Goal: Find contact information: Find contact information

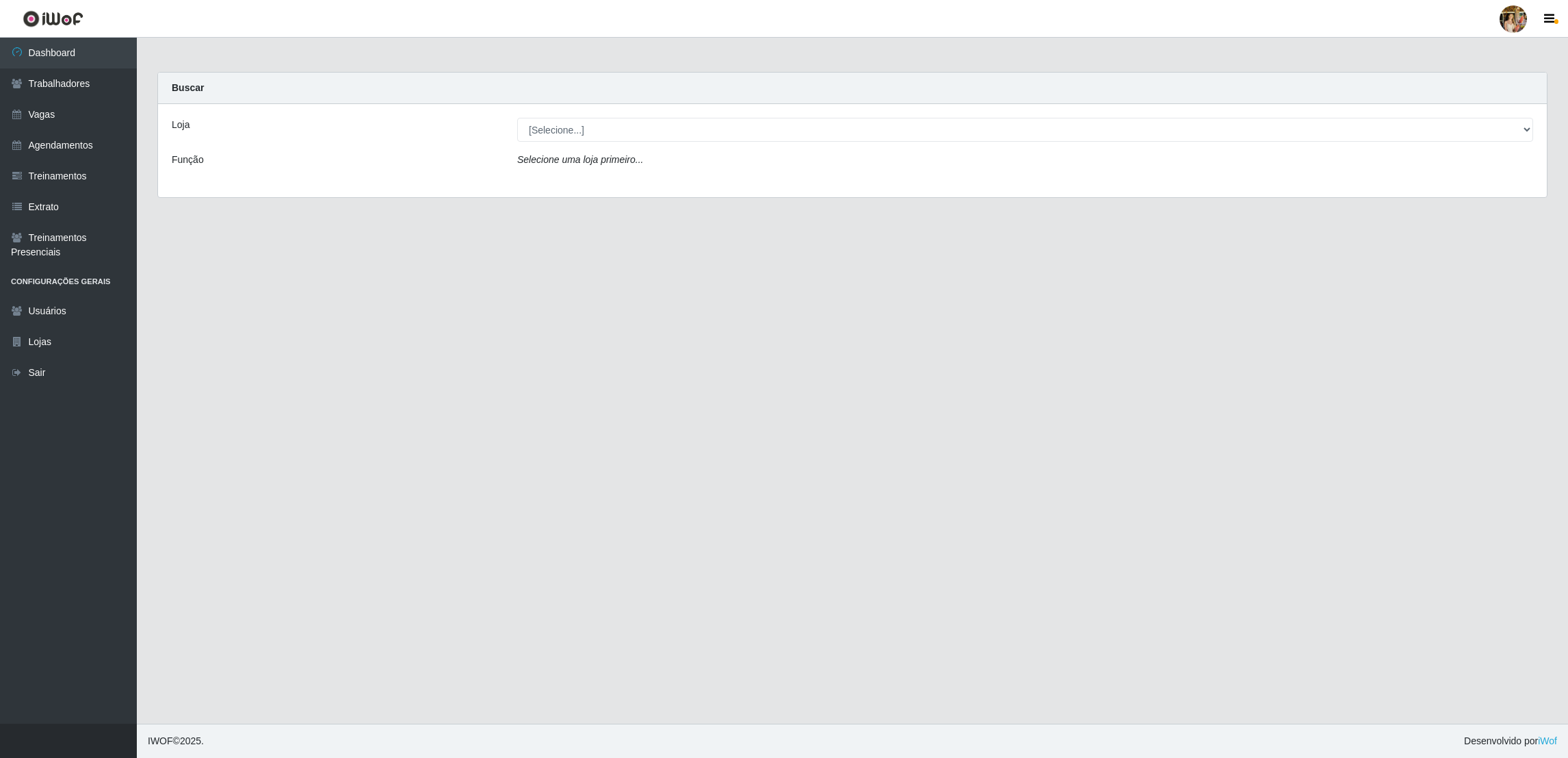
click at [618, 112] on div "Loja [Selecione...] Atacado Vem - [GEOGRAPHIC_DATA] 30 Laranjeiras Velha Atacad…" at bounding box center [852, 150] width 1389 height 93
click at [617, 143] on div "Loja [Selecione...] Atacado Vem - [GEOGRAPHIC_DATA] 30 Laranjeiras Velha Atacad…" at bounding box center [852, 150] width 1389 height 93
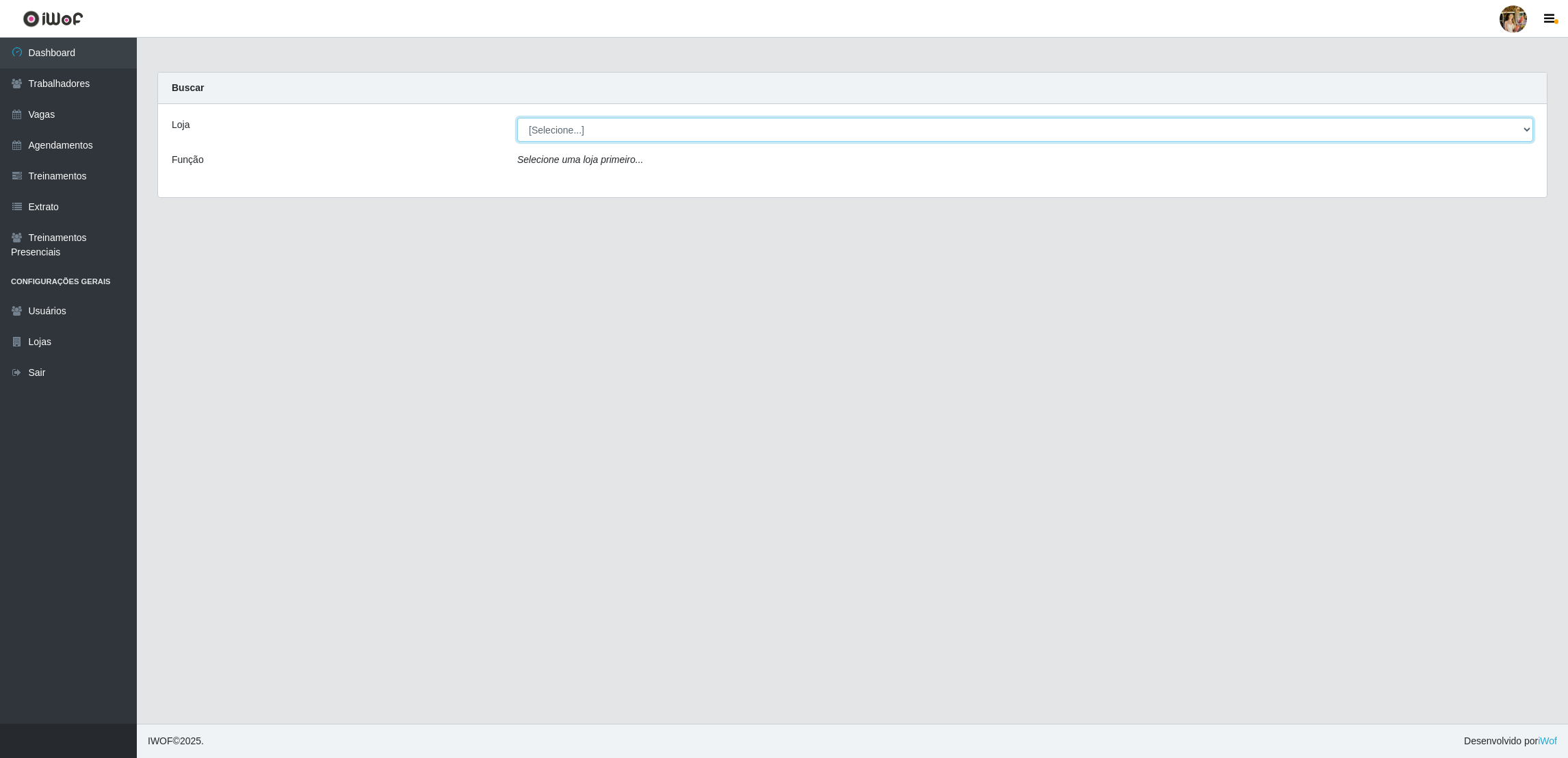
click at [631, 125] on select "[Selecione...] Atacado Vem - [GEOGRAPHIC_DATA] 30 Laranjeiras Velha Atacado Vem…" at bounding box center [1025, 130] width 1016 height 24
click at [517, 118] on select "[Selecione...] Atacado Vem - [GEOGRAPHIC_DATA] 30 Laranjeiras Velha Atacado Vem…" at bounding box center [1025, 130] width 1016 height 24
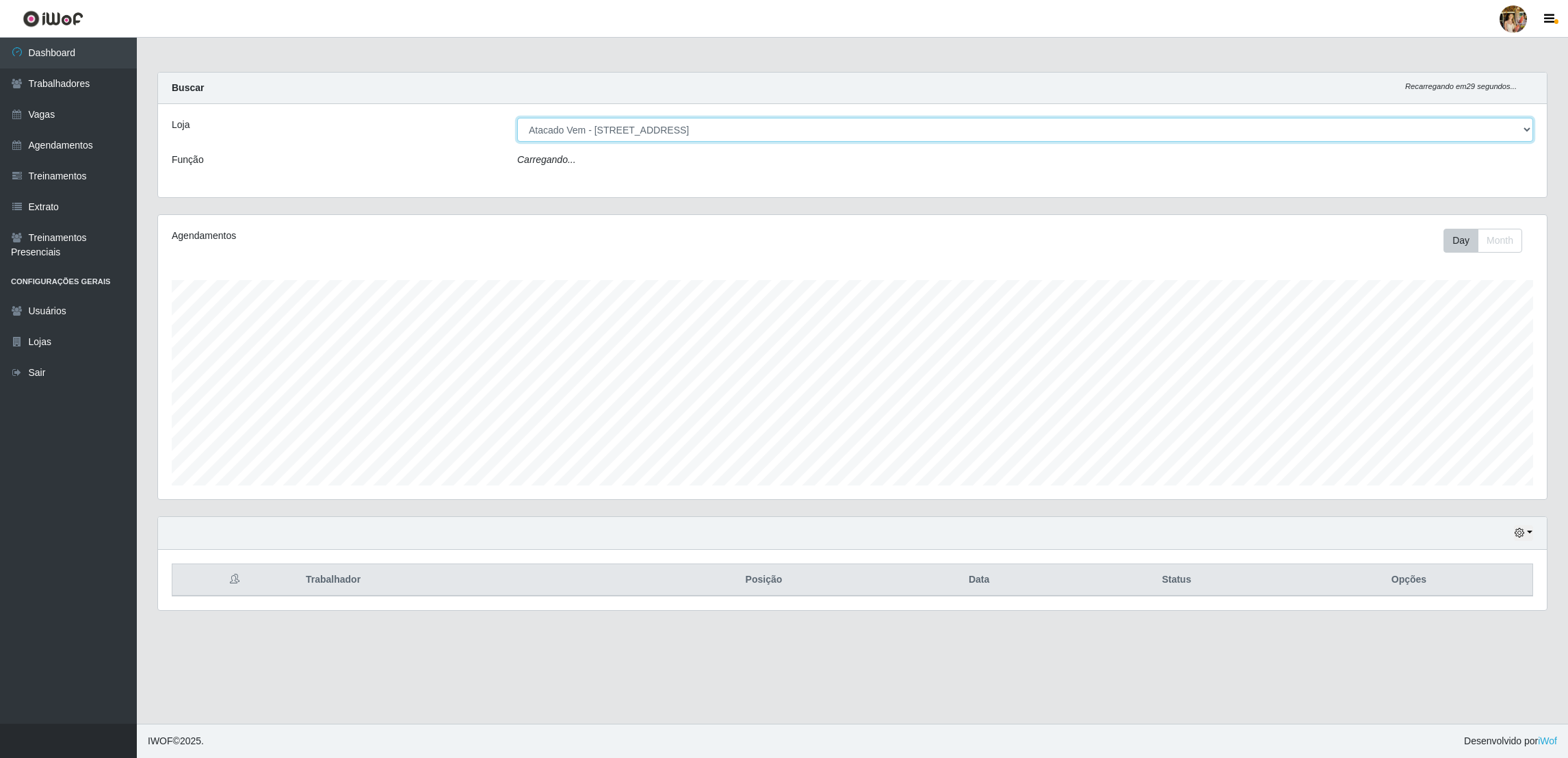
click at [643, 136] on select "[Selecione...] Atacado Vem - [GEOGRAPHIC_DATA] 30 Laranjeiras Velha Atacado Vem…" at bounding box center [1025, 130] width 1016 height 24
click at [517, 118] on select "[Selecione...] Atacado Vem - [GEOGRAPHIC_DATA] 30 Laranjeiras Velha Atacado Vem…" at bounding box center [1025, 130] width 1016 height 24
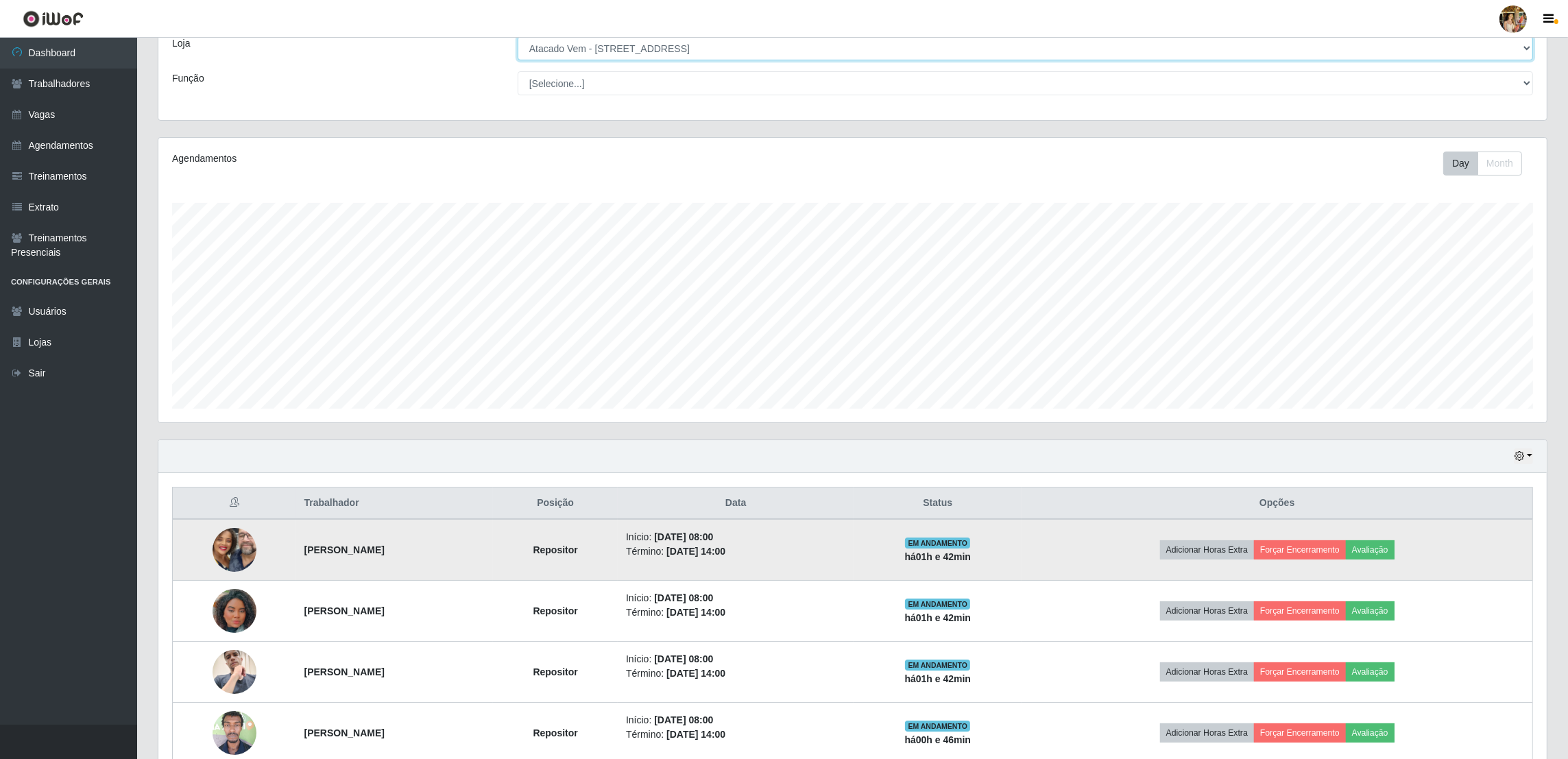
scroll to position [153, 0]
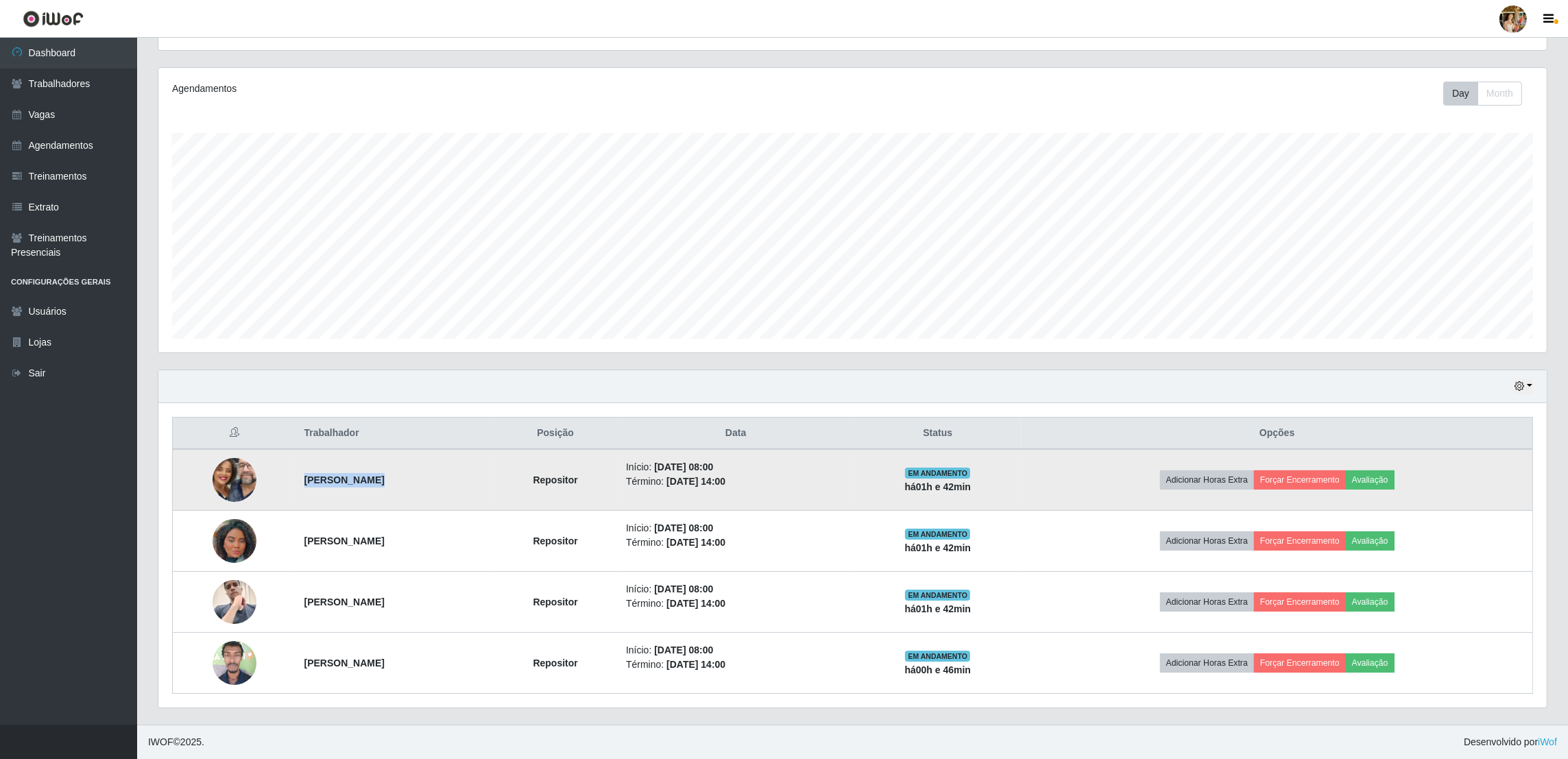
drag, startPoint x: 347, startPoint y: 477, endPoint x: 364, endPoint y: 478, distance: 17.0
click at [364, 478] on td "[PERSON_NAME]" at bounding box center [395, 480] width 197 height 62
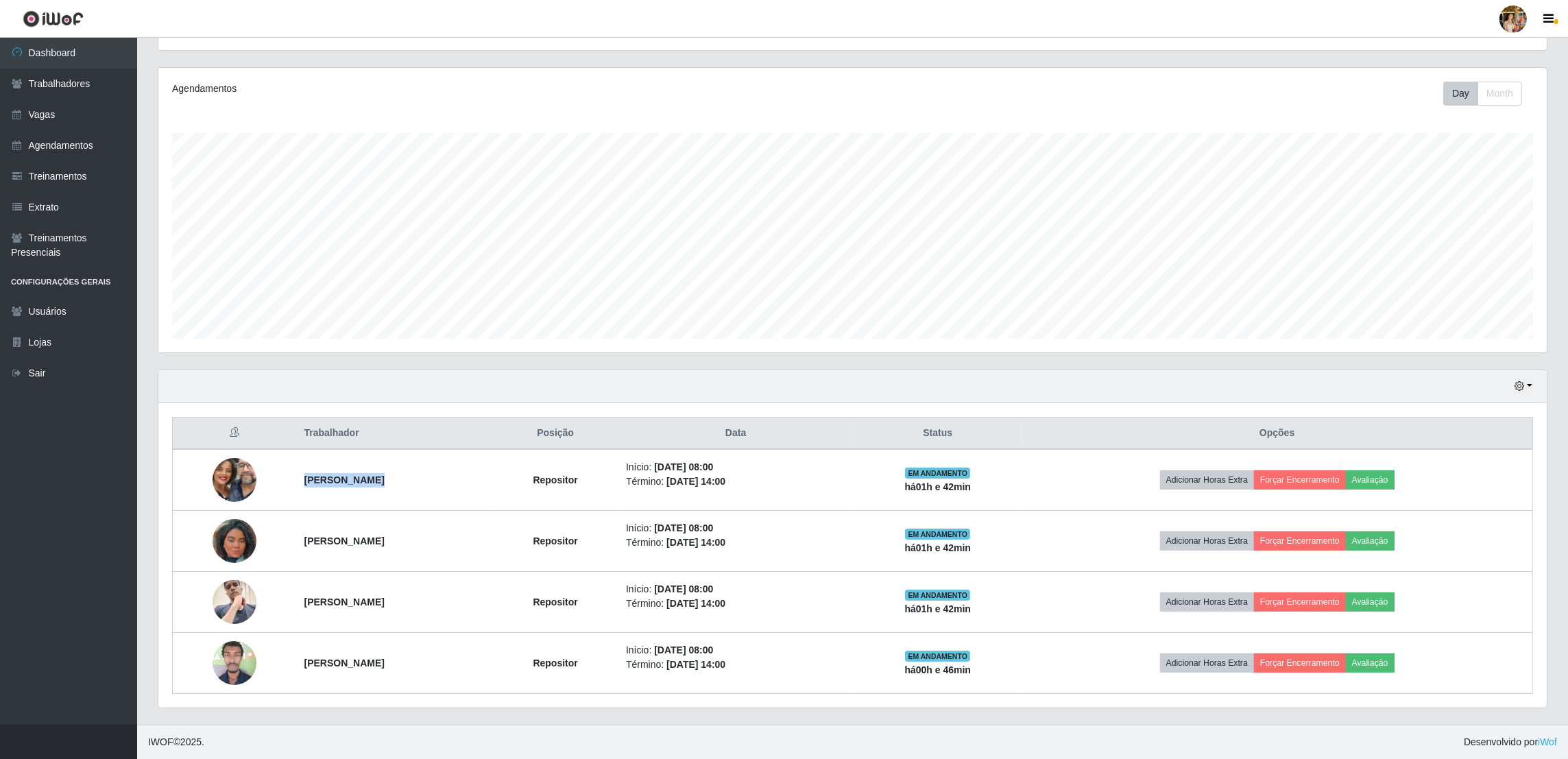
copy strong "[PERSON_NAME]"
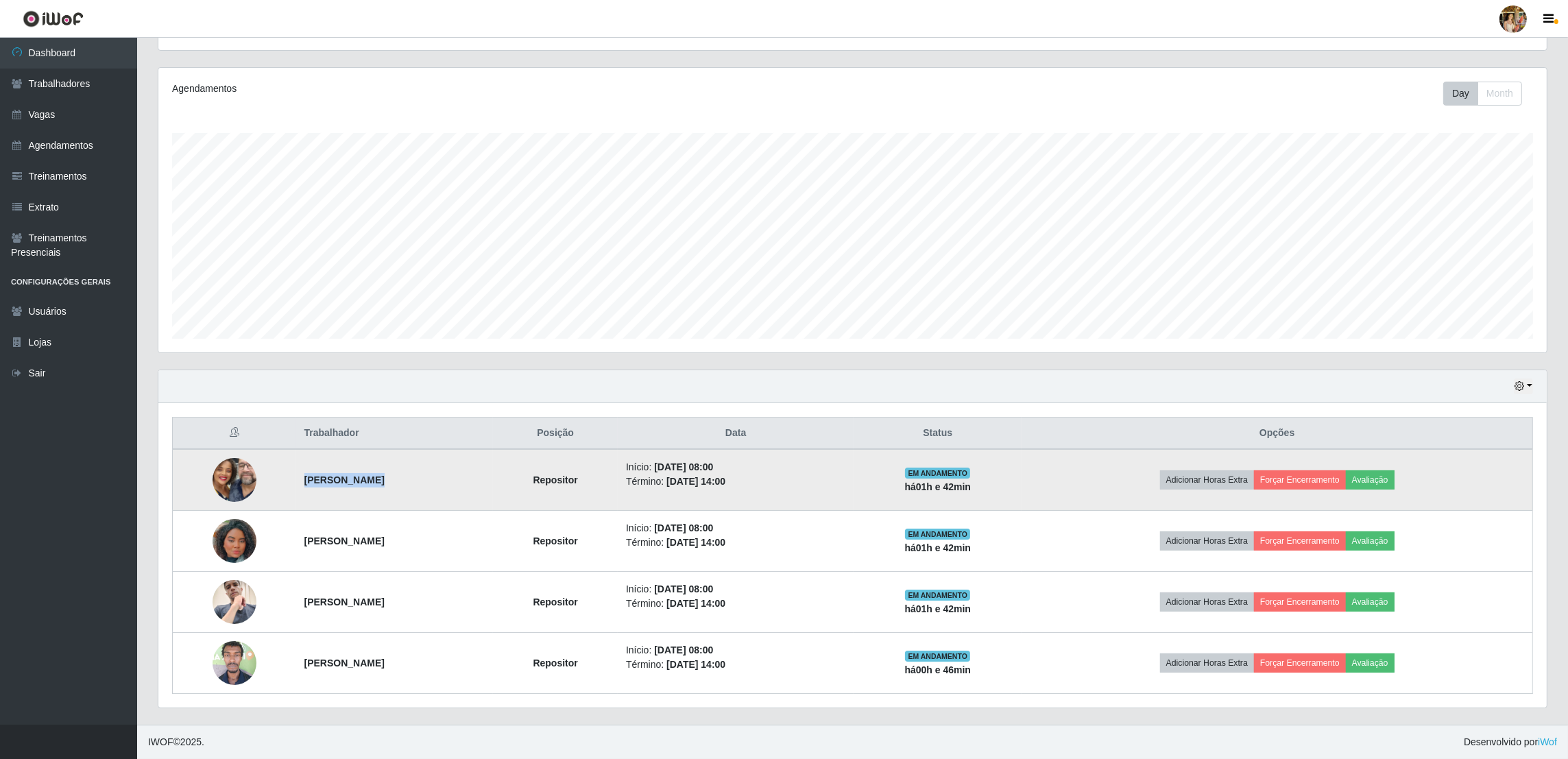
copy strong "[PERSON_NAME]"
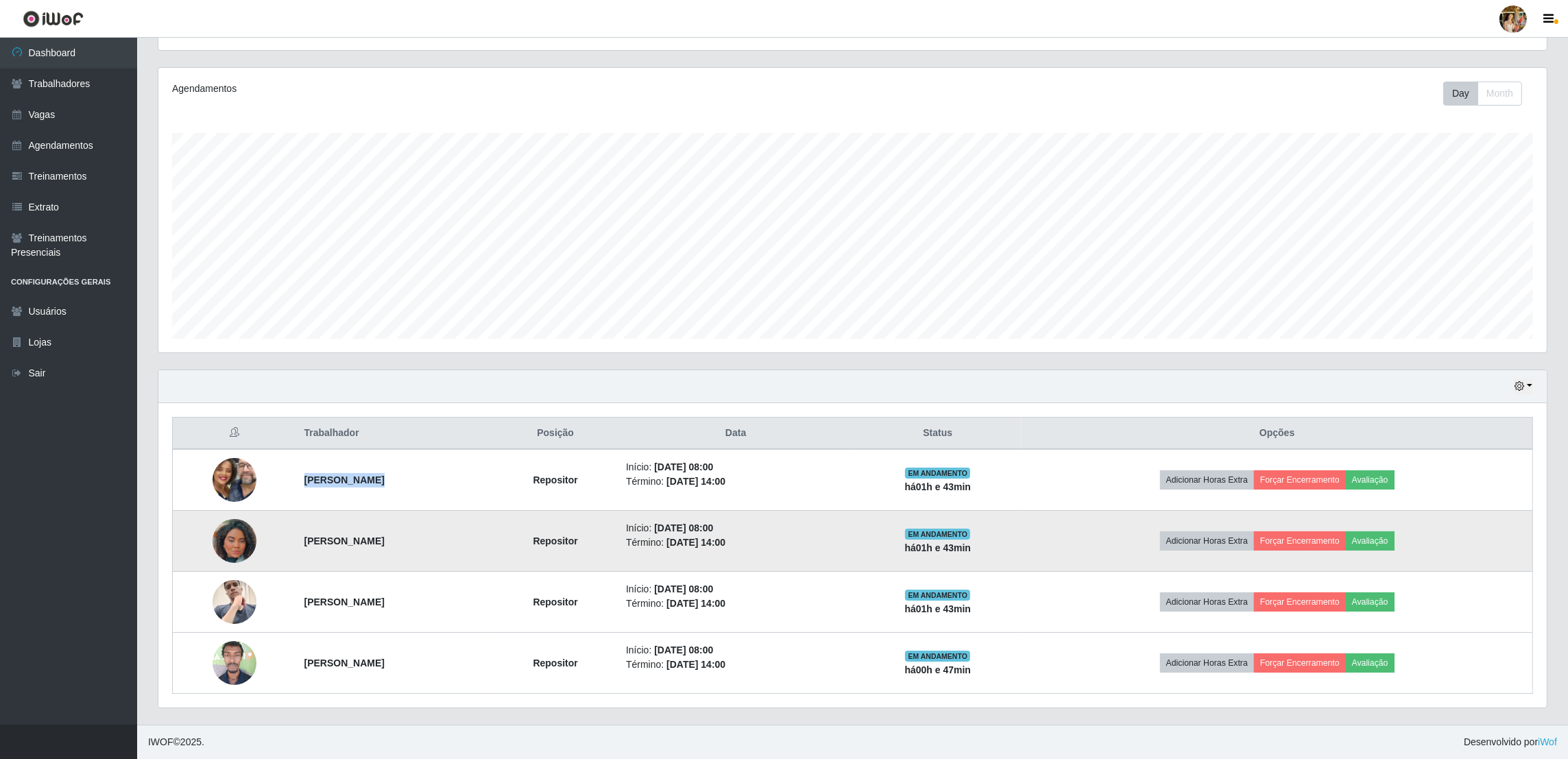
drag, startPoint x: 310, startPoint y: 539, endPoint x: 443, endPoint y: 535, distance: 133.1
click at [443, 535] on td "[PERSON_NAME]" at bounding box center [395, 541] width 197 height 61
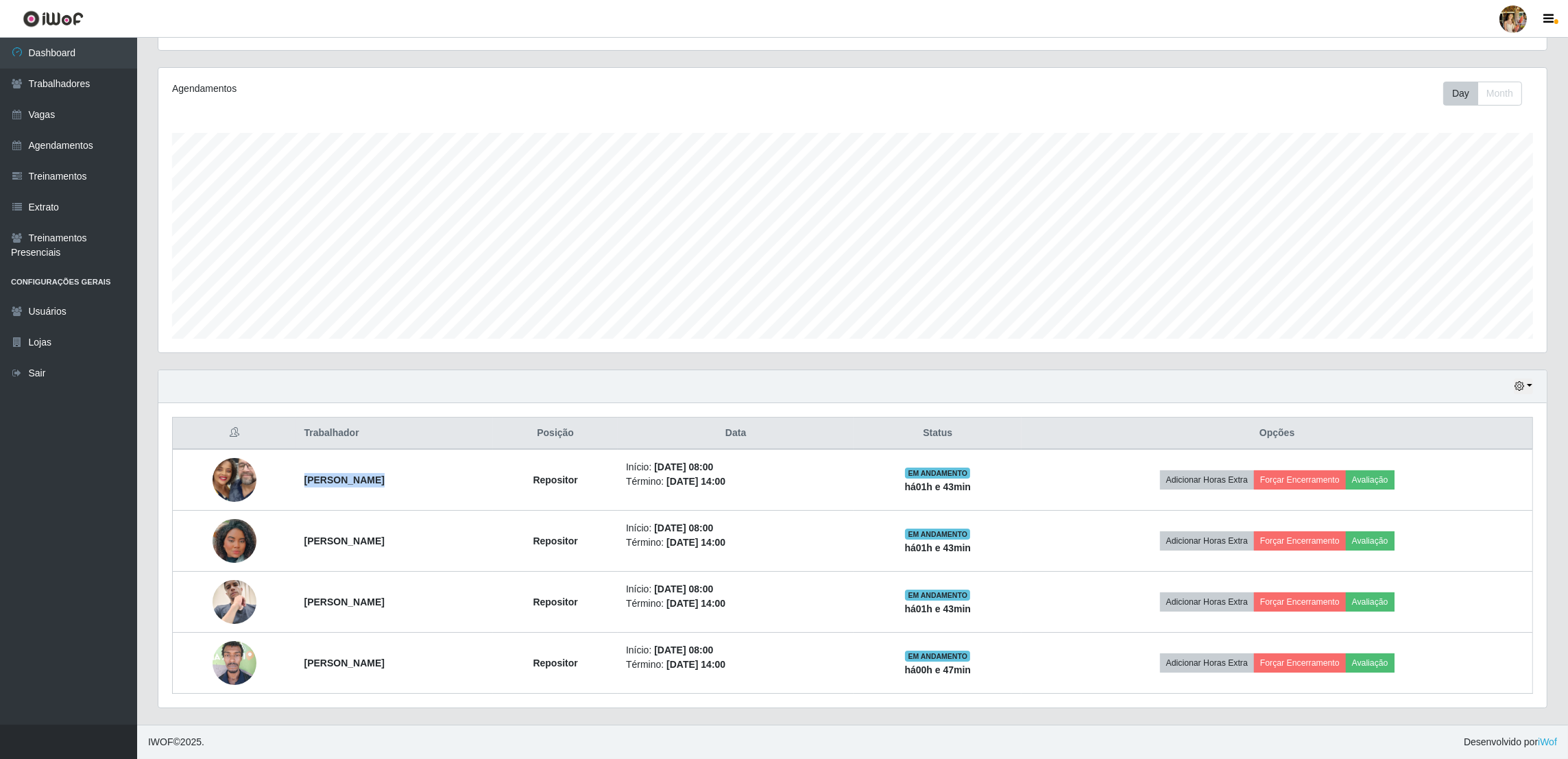
copy strong "[PERSON_NAME]"
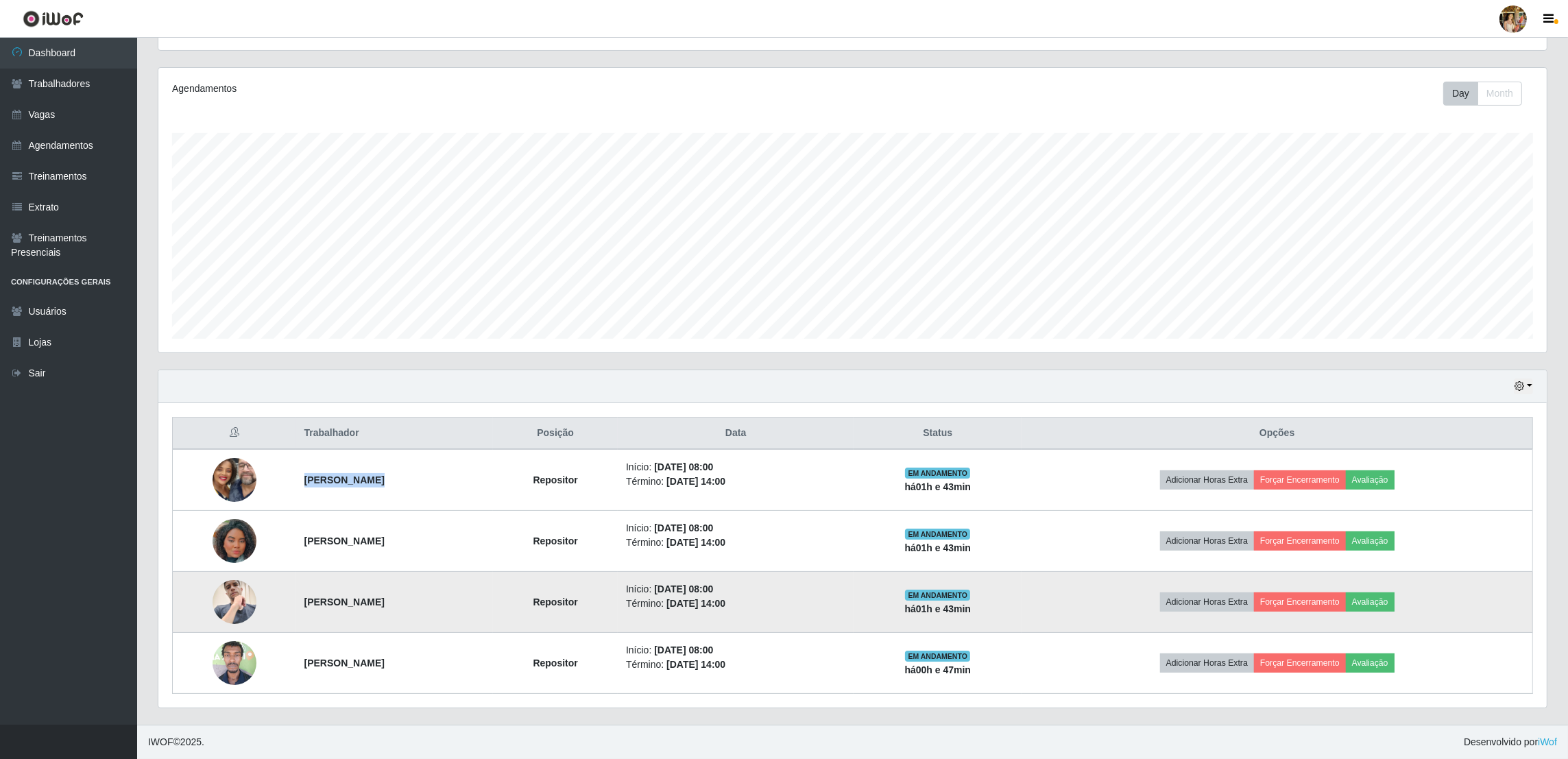
drag, startPoint x: 290, startPoint y: 597, endPoint x: 425, endPoint y: 610, distance: 135.6
click at [425, 610] on td "[PERSON_NAME]" at bounding box center [395, 602] width 197 height 61
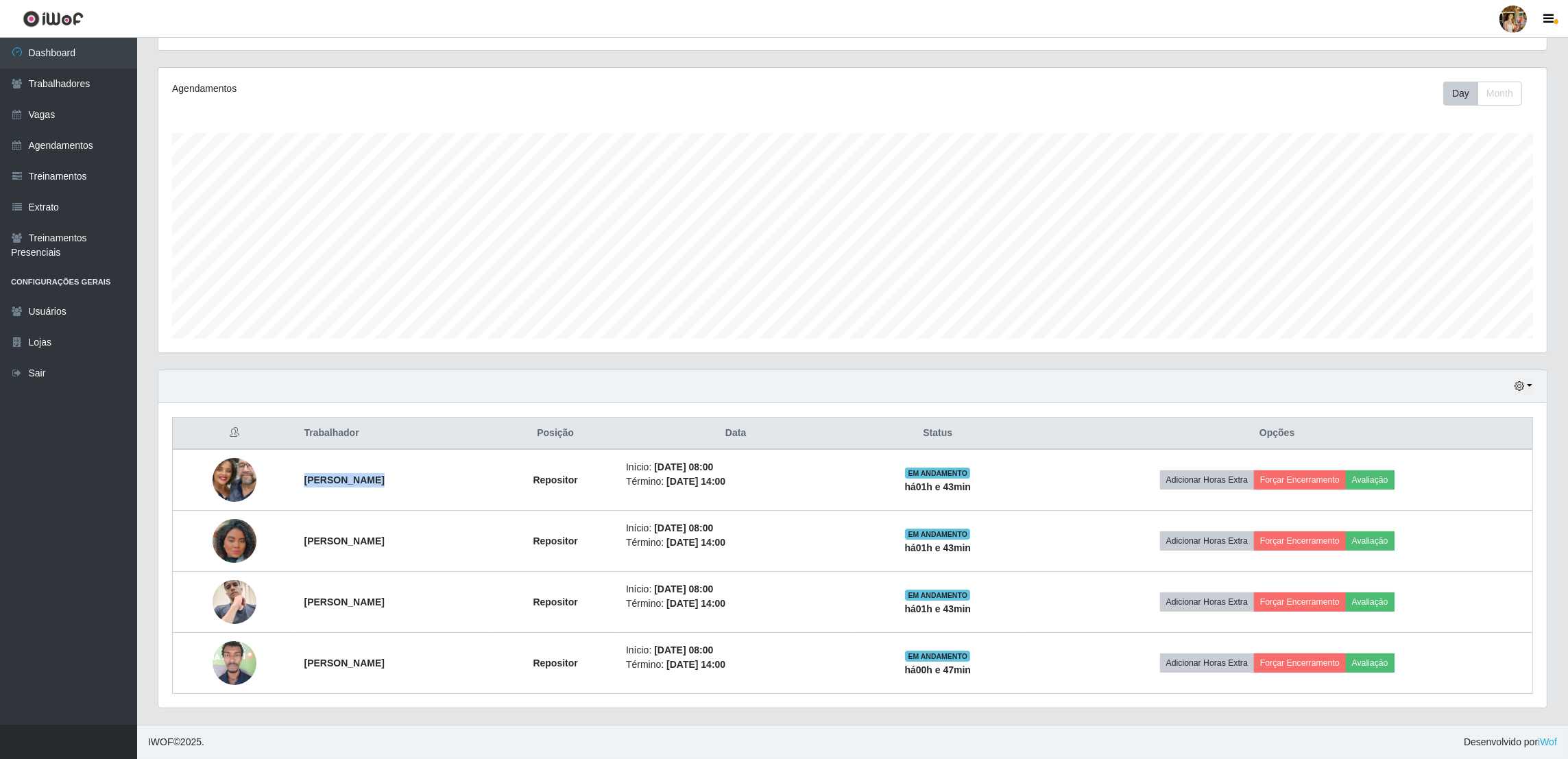
copy strong "[PERSON_NAME]"
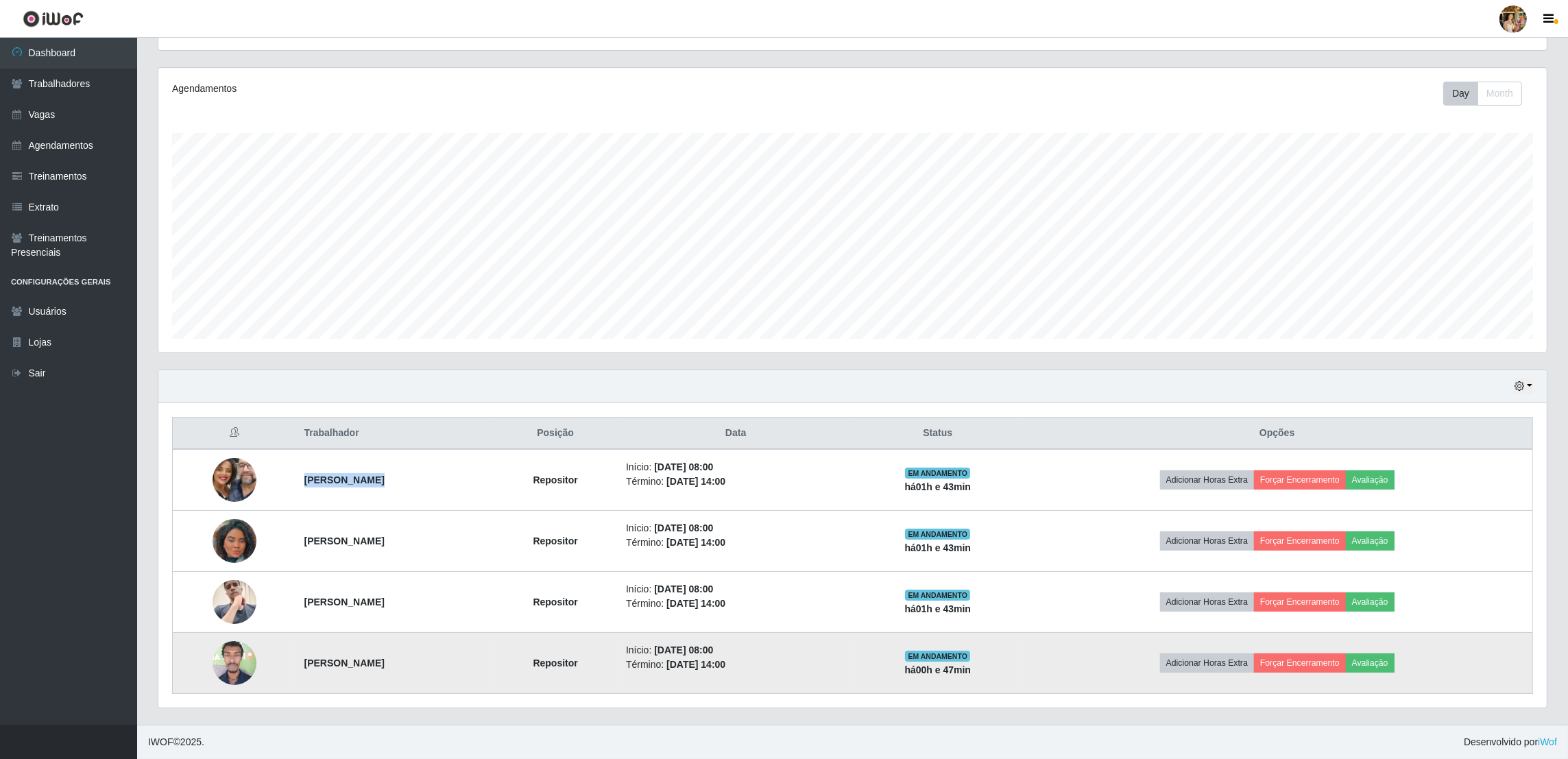
drag, startPoint x: 298, startPoint y: 665, endPoint x: 466, endPoint y: 665, distance: 168.0
click at [466, 665] on tr "[PERSON_NAME] Repositor Início: [DATE] 08:00 Término: [DATE] 14:00 EM ANDAMENTO…" at bounding box center [853, 662] width 1360 height 61
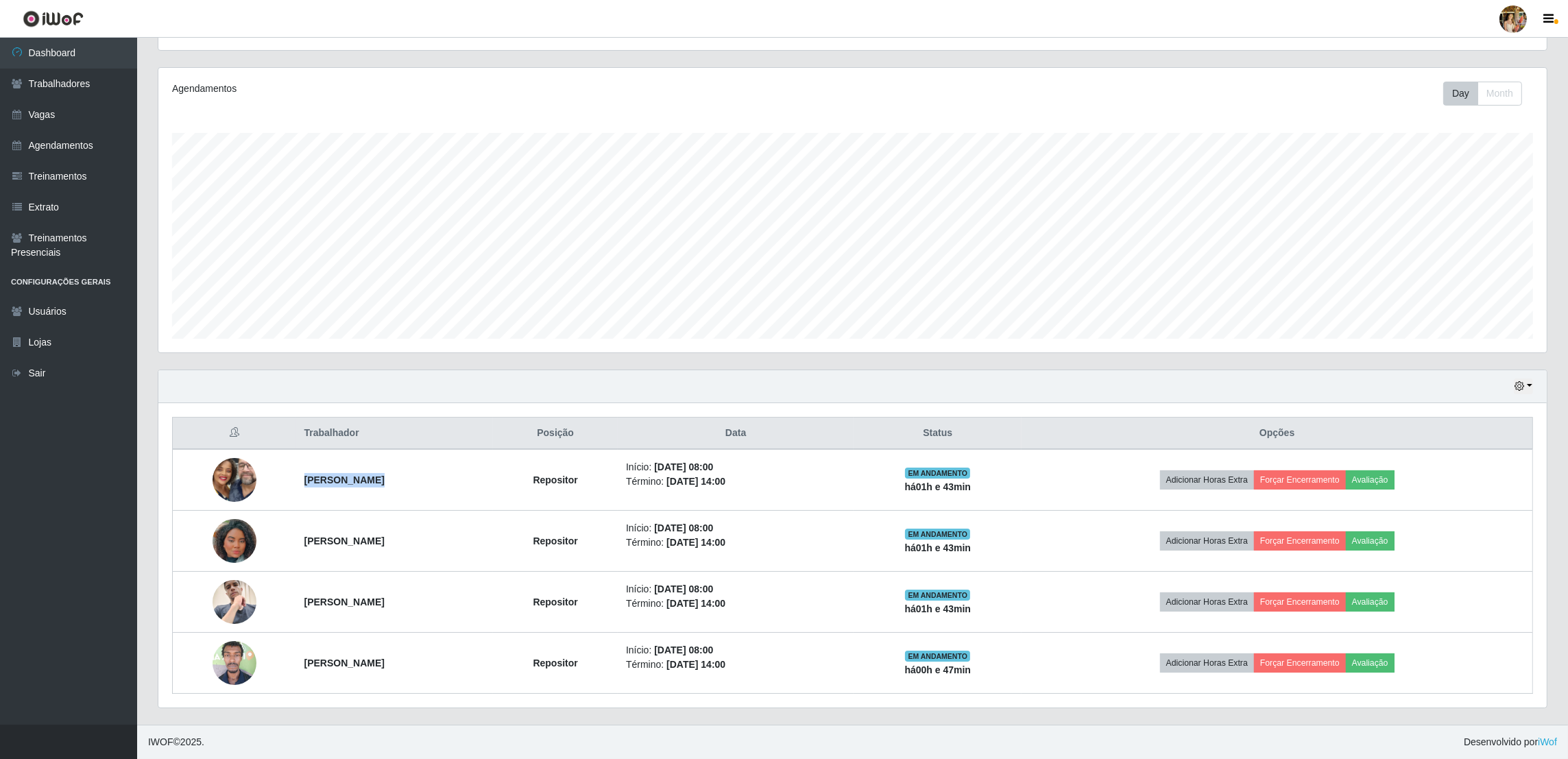
copy tr "[PERSON_NAME]"
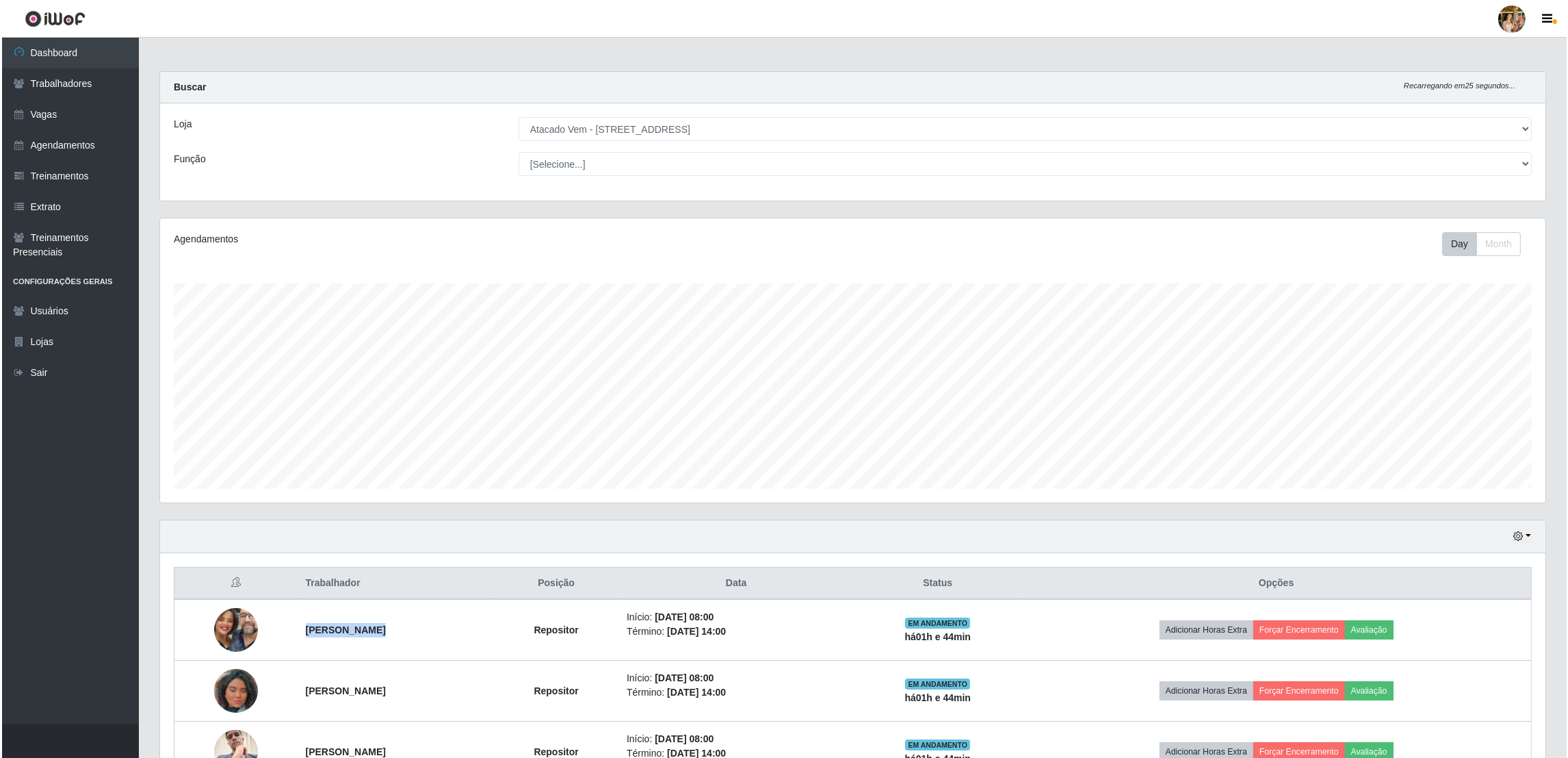
scroll to position [0, 0]
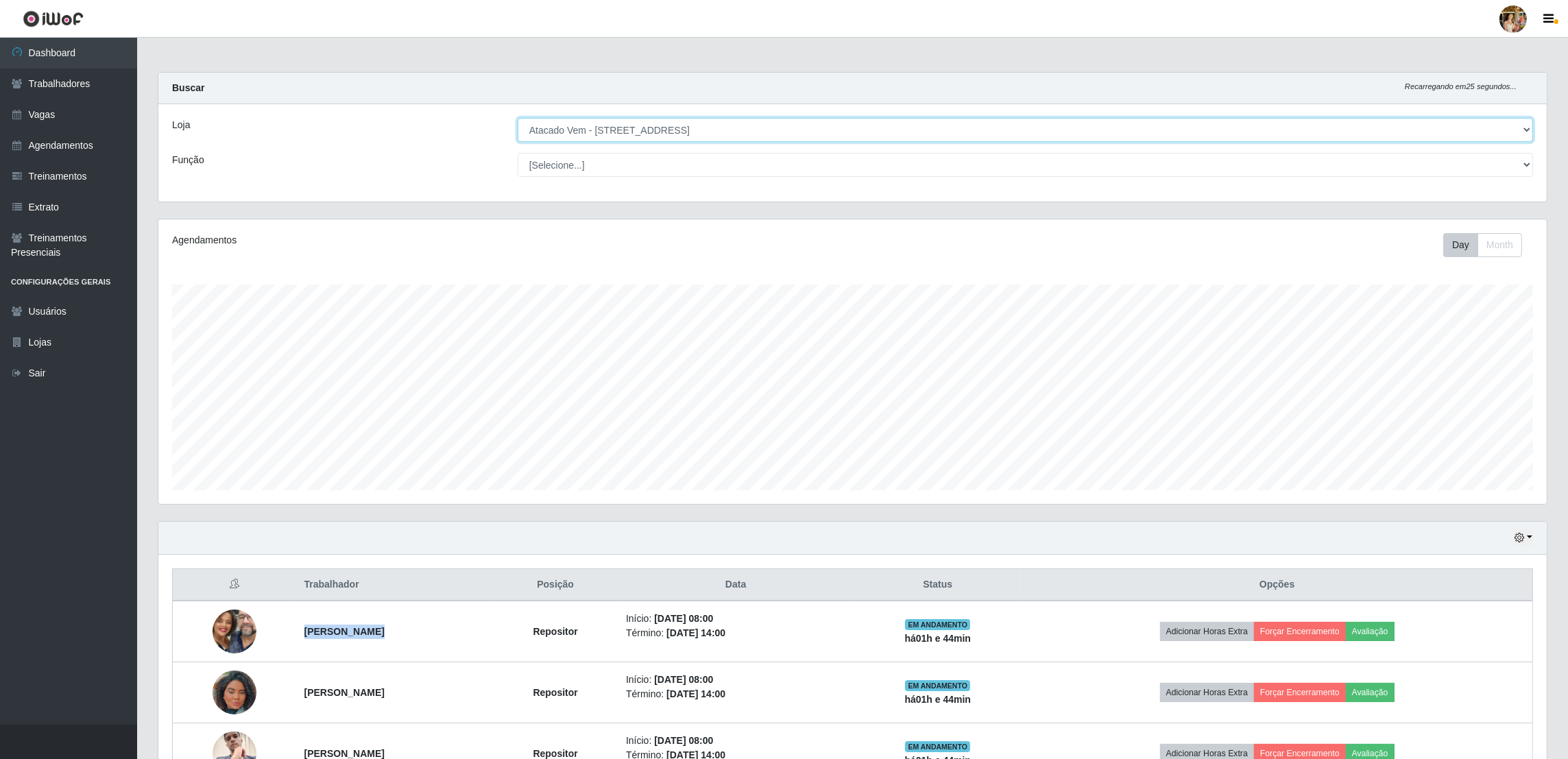
click at [618, 127] on select "[Selecione...] Atacado Vem - [GEOGRAPHIC_DATA] 30 Laranjeiras Velha Atacado Vem…" at bounding box center [1025, 130] width 1015 height 24
click at [518, 118] on select "[Selecione...] Atacado Vem - [GEOGRAPHIC_DATA] 30 Laranjeiras Velha Atacado Vem…" at bounding box center [1025, 130] width 1015 height 24
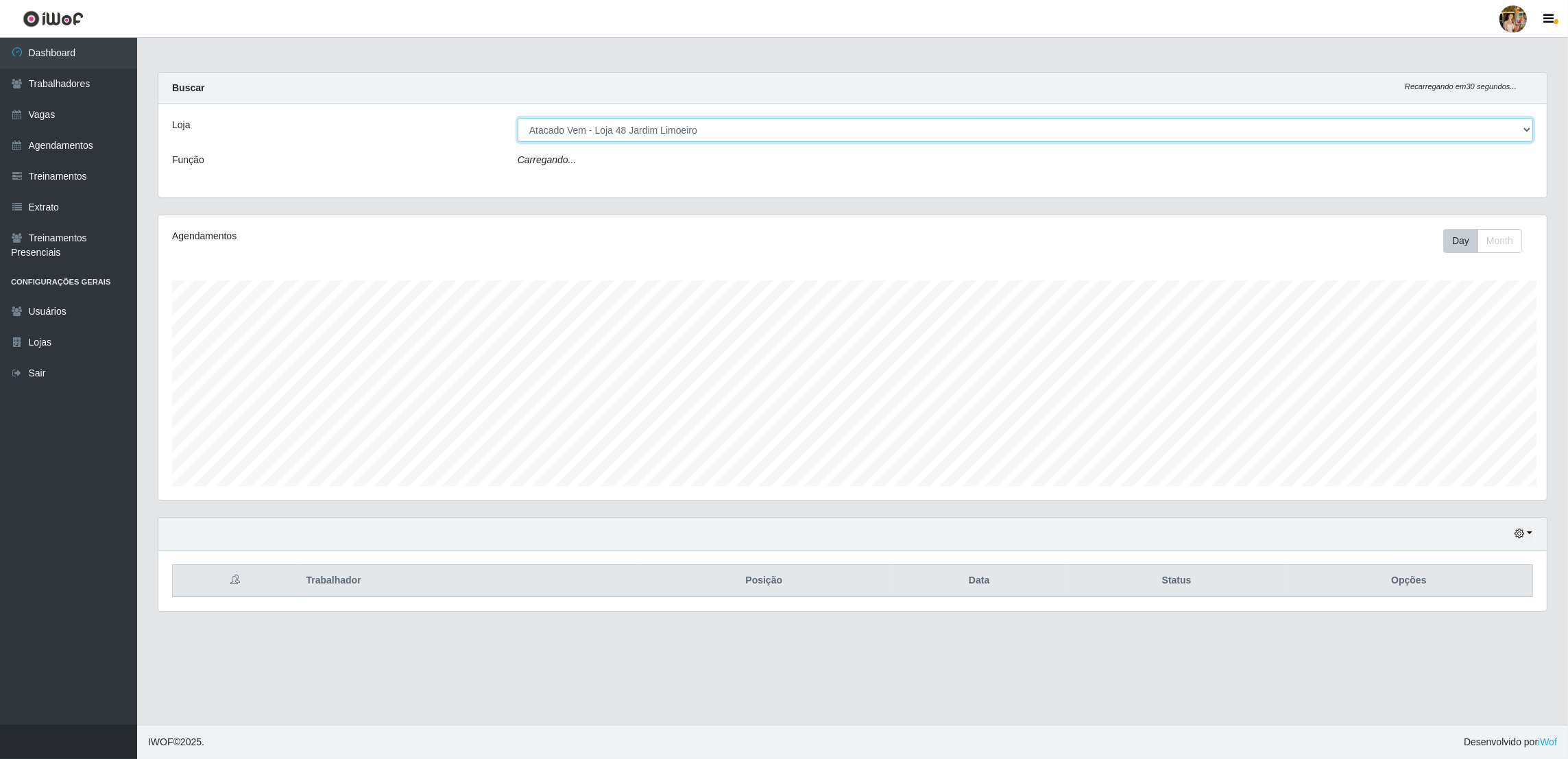
scroll to position [284, 1392]
click at [636, 129] on select "[Selecione...] Atacado Vem - [GEOGRAPHIC_DATA] 30 Laranjeiras Velha Atacado Vem…" at bounding box center [1027, 130] width 1018 height 24
click at [518, 118] on select "[Selecione...] Atacado Vem - [GEOGRAPHIC_DATA] 30 Laranjeiras Velha Atacado Vem…" at bounding box center [1027, 130] width 1018 height 24
click at [630, 132] on select "[Selecione...] Atacado Vem - [GEOGRAPHIC_DATA] 30 Laranjeiras Velha Atacado Vem…" at bounding box center [1027, 130] width 1018 height 24
click at [518, 118] on select "[Selecione...] Atacado Vem - [GEOGRAPHIC_DATA] 30 Laranjeiras Velha Atacado Vem…" at bounding box center [1027, 130] width 1018 height 24
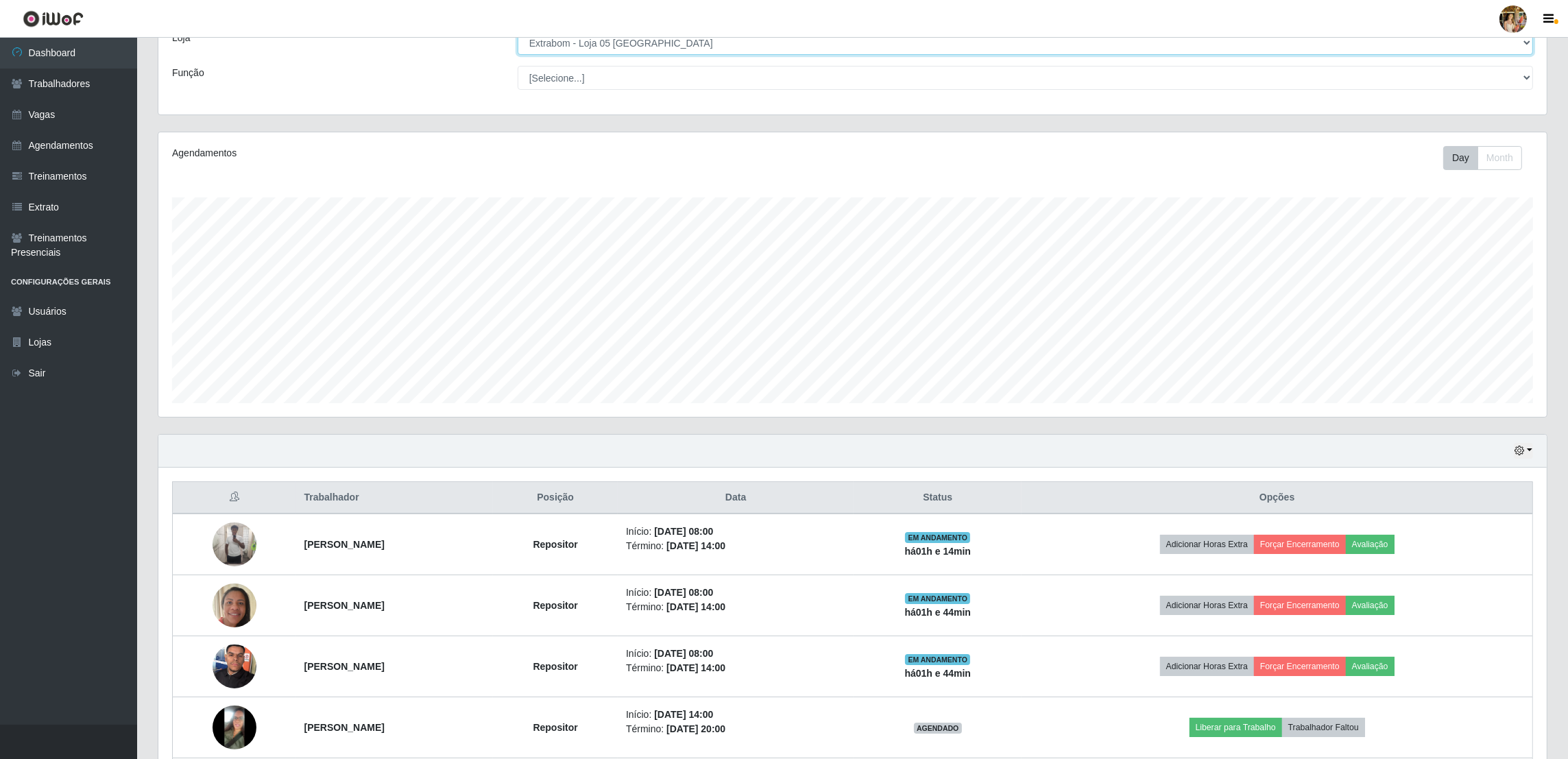
scroll to position [213, 0]
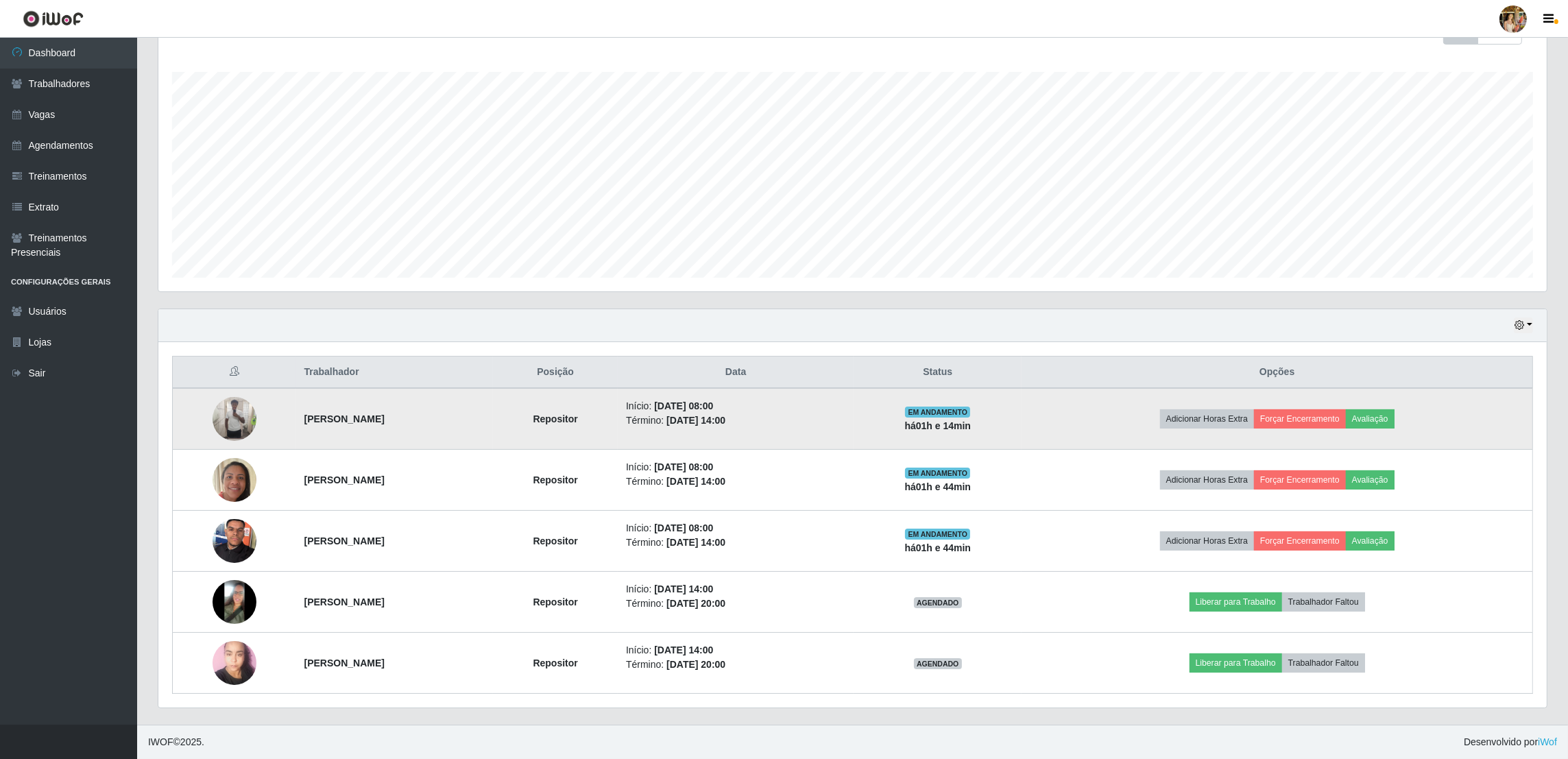
drag, startPoint x: 279, startPoint y: 414, endPoint x: 461, endPoint y: 416, distance: 182.0
click at [461, 416] on tr "[PERSON_NAME] [PERSON_NAME] Início: [DATE] 08:00 Término: [DATE] 14:00 EM ANDAM…" at bounding box center [853, 419] width 1360 height 62
copy tr "[PERSON_NAME]"
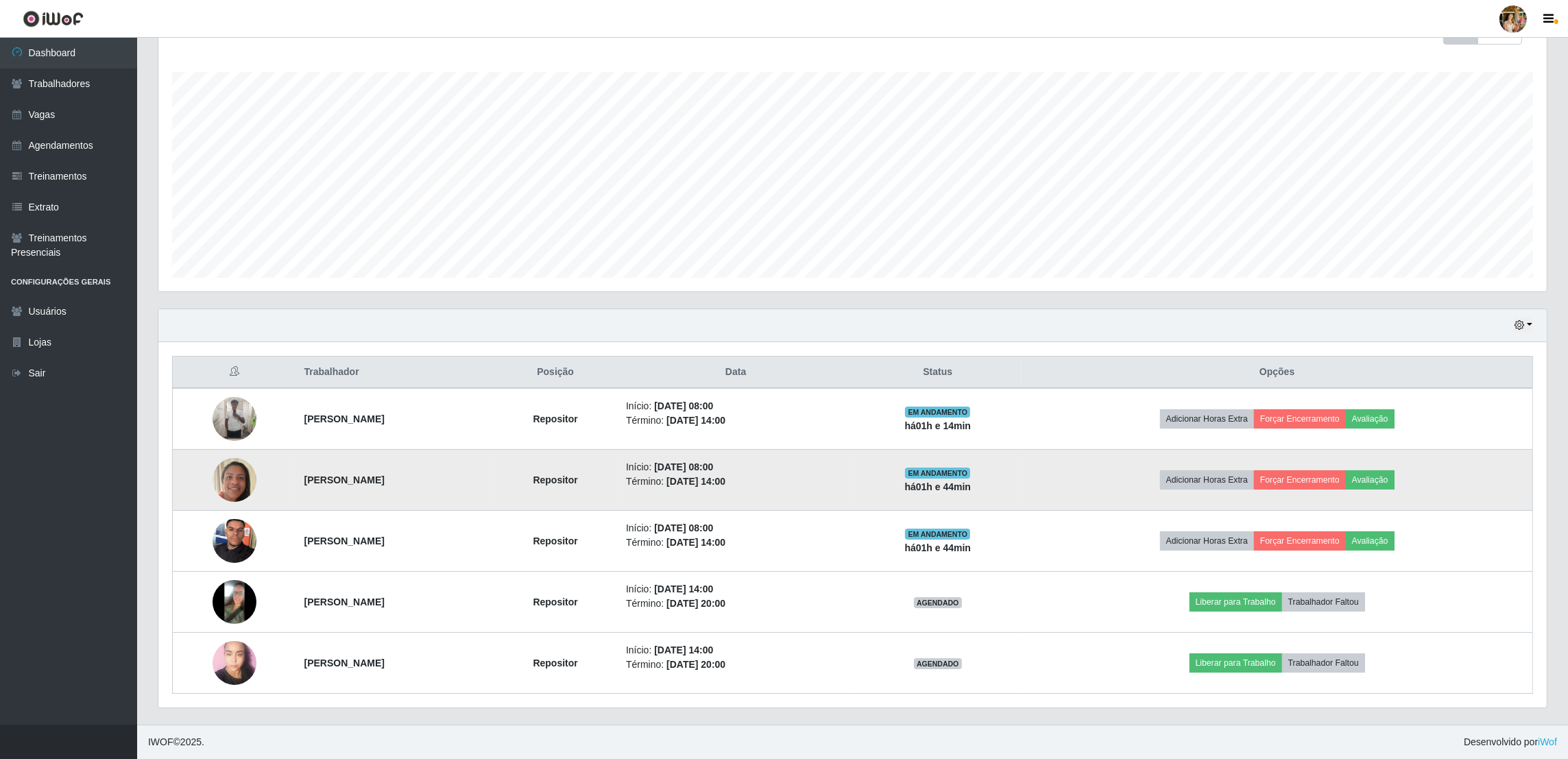
drag, startPoint x: 406, startPoint y: 488, endPoint x: 499, endPoint y: 494, distance: 93.2
click at [494, 494] on td "[PERSON_NAME]" at bounding box center [395, 480] width 197 height 61
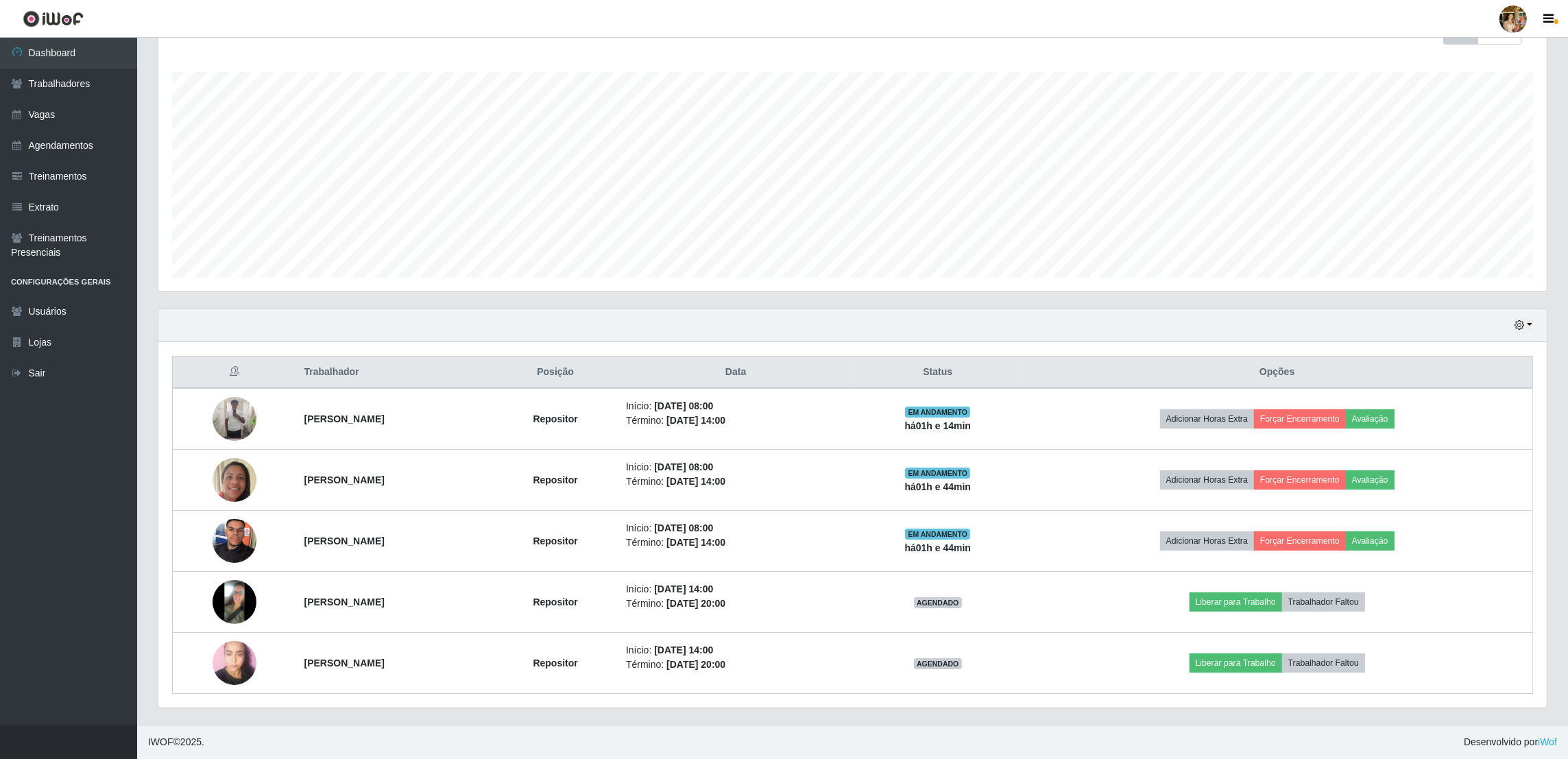
copy strong "[PERSON_NAME]"
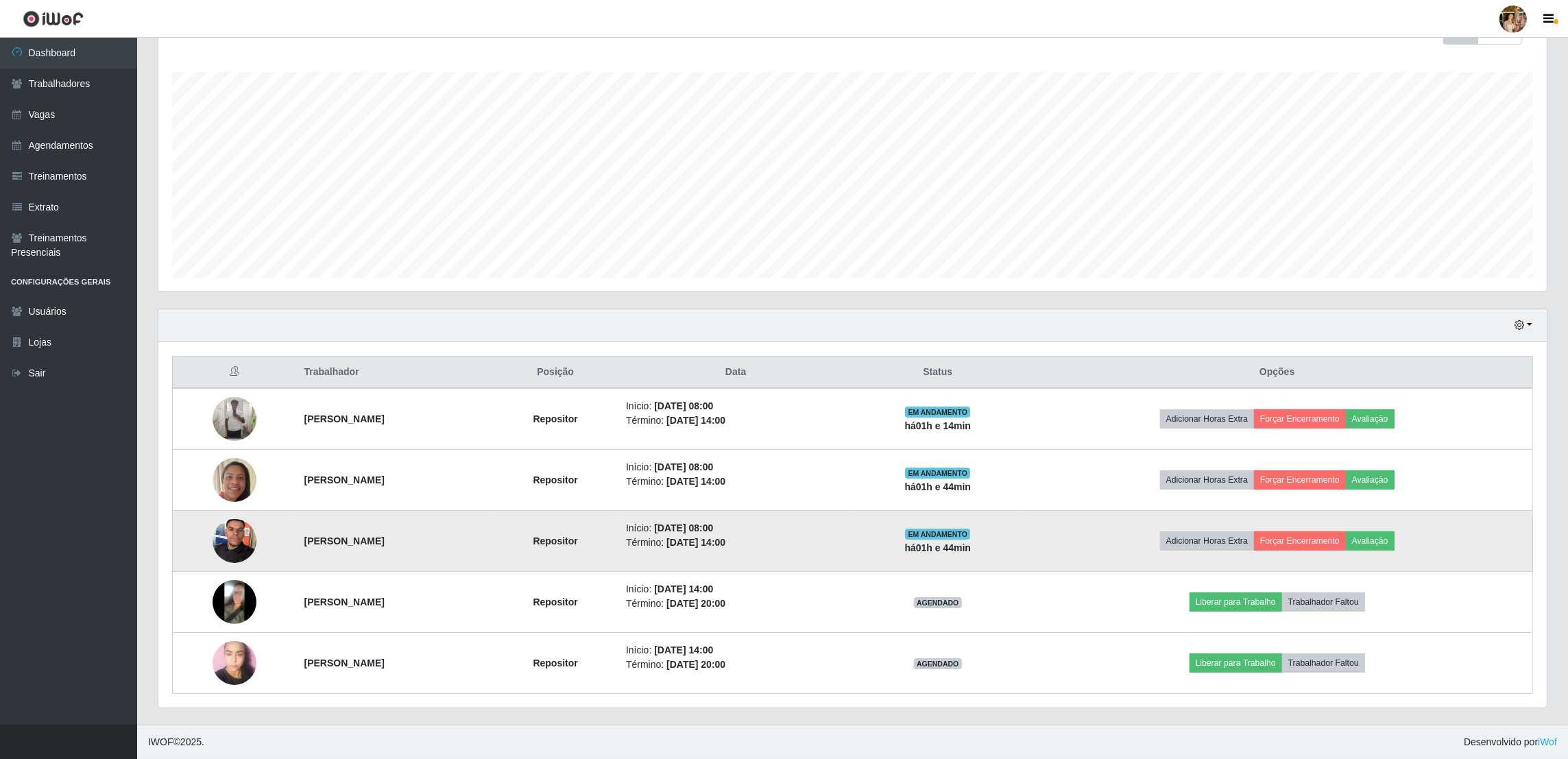
drag, startPoint x: 289, startPoint y: 536, endPoint x: 400, endPoint y: 539, distance: 111.0
click at [400, 539] on td "[PERSON_NAME]" at bounding box center [395, 541] width 197 height 61
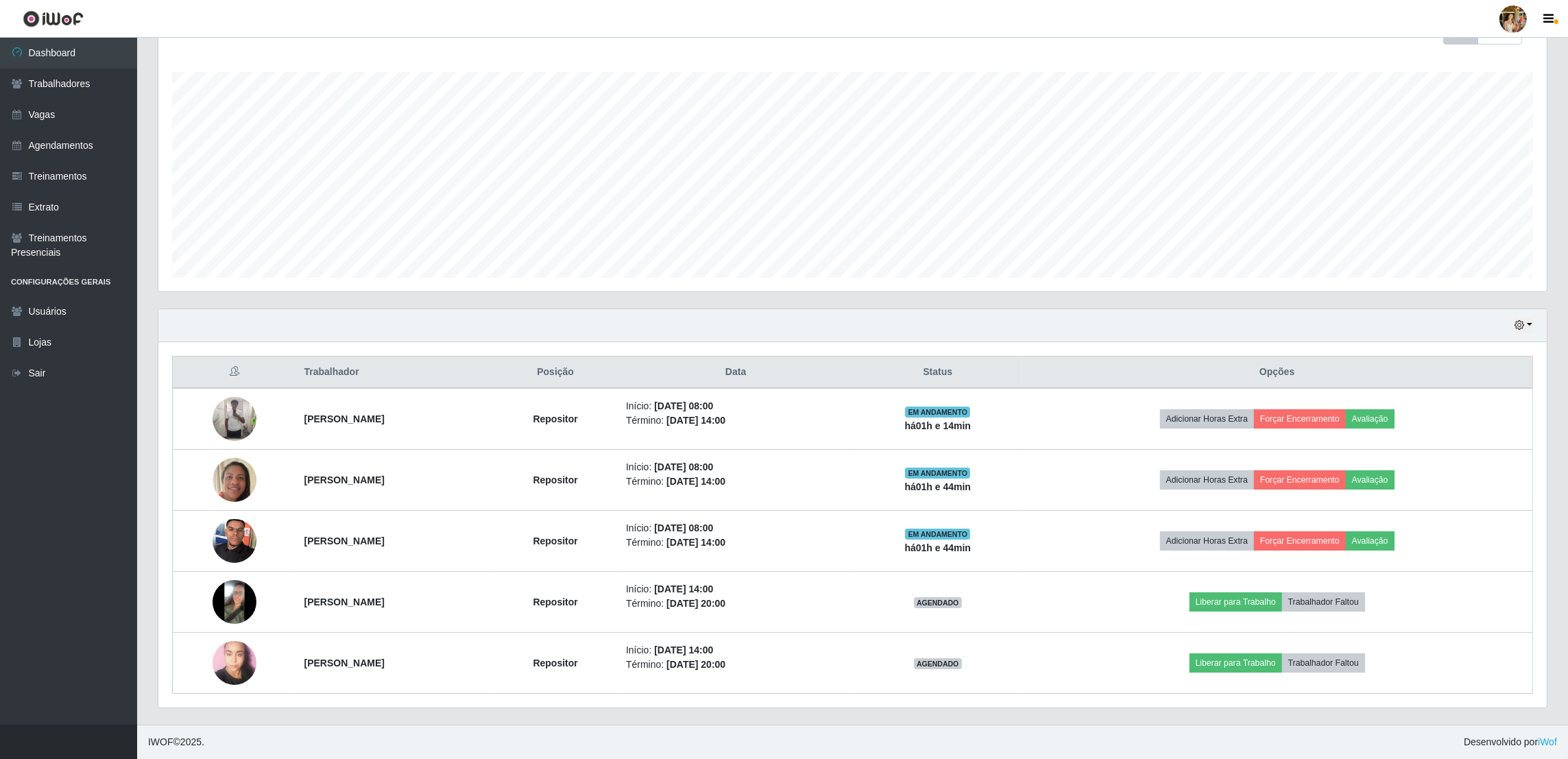
copy strong "[PERSON_NAME]"
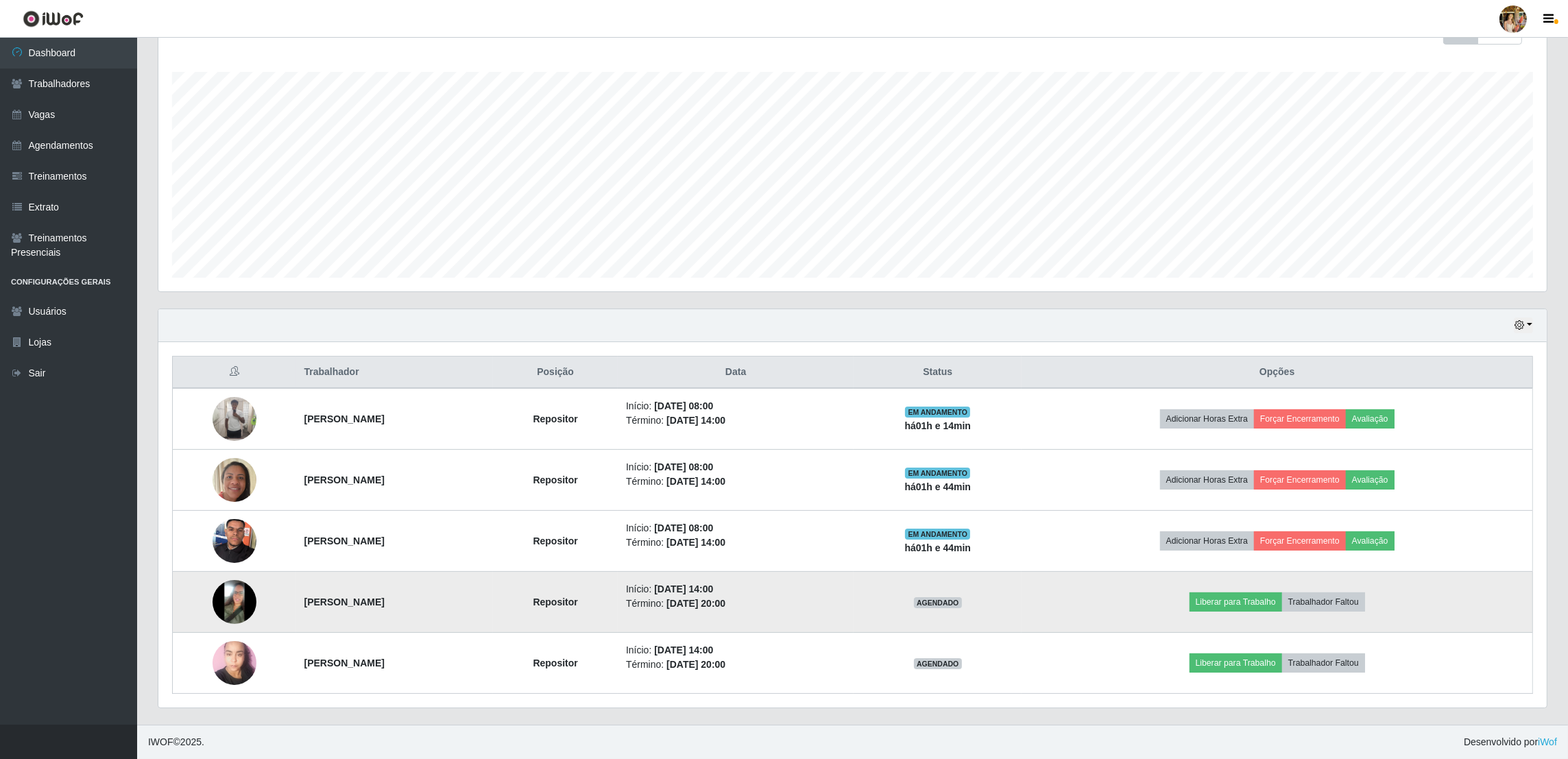
drag, startPoint x: 324, startPoint y: 602, endPoint x: 483, endPoint y: 613, distance: 159.4
click at [483, 613] on td "[PERSON_NAME]" at bounding box center [395, 602] width 197 height 61
copy strong "[PERSON_NAME]"
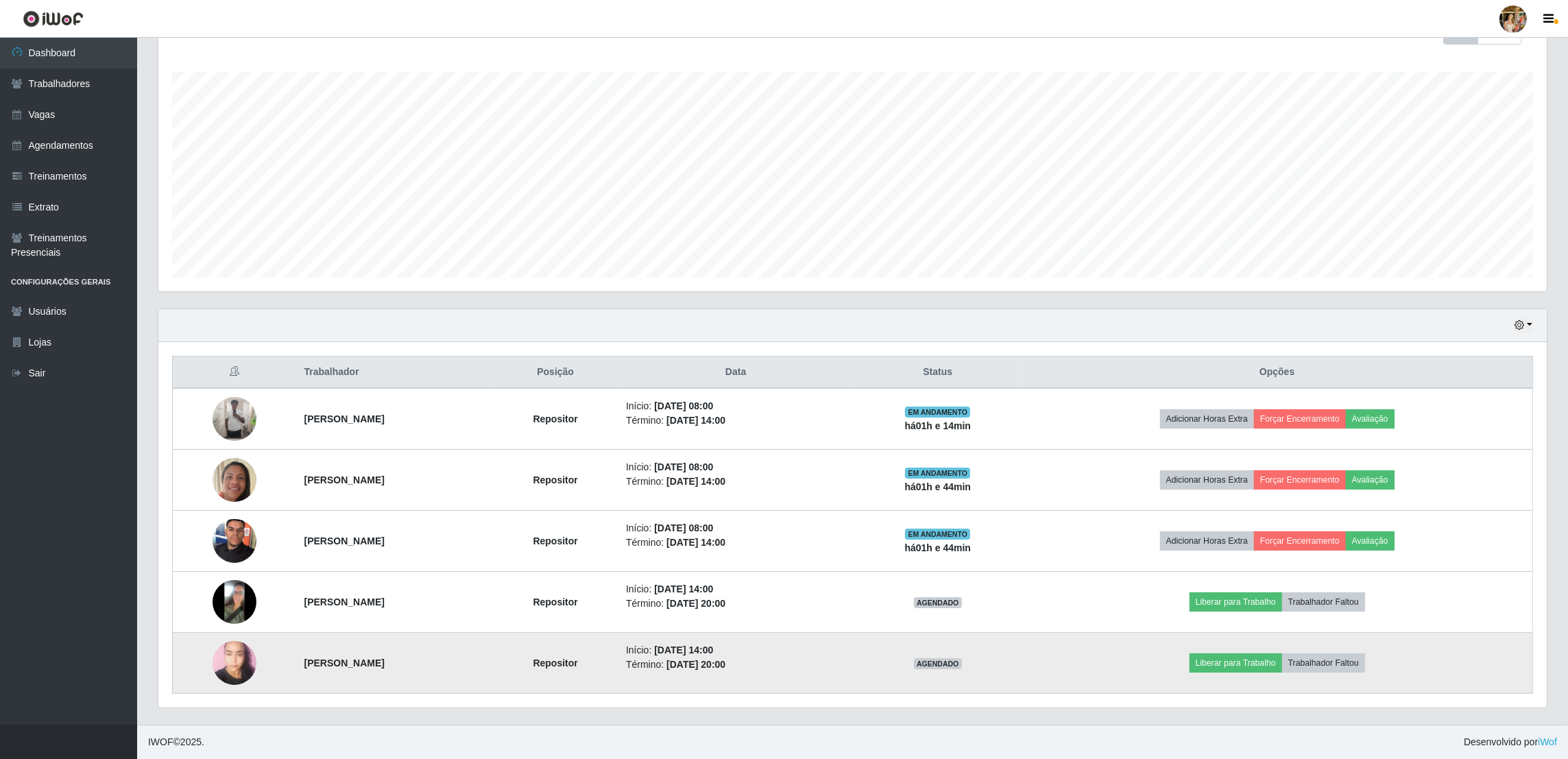
drag, startPoint x: 280, startPoint y: 662, endPoint x: 472, endPoint y: 669, distance: 192.1
click at [472, 669] on tr "[PERSON_NAME] Repositor Início: [DATE] 14:00 Término: [DATE] 20:00 AGENDADO Lib…" at bounding box center [853, 662] width 1360 height 61
copy tr "[PERSON_NAME]"
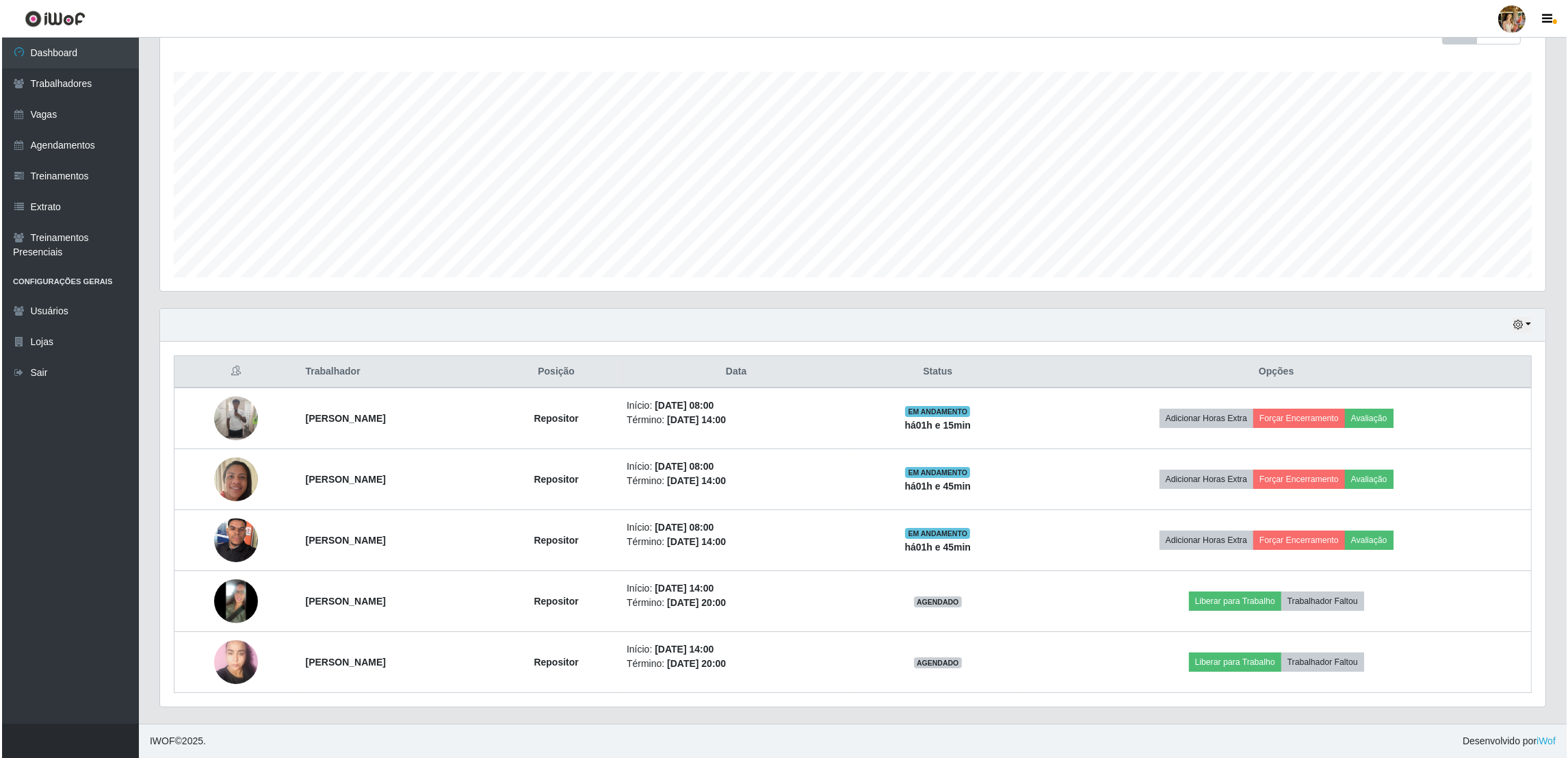
scroll to position [0, 0]
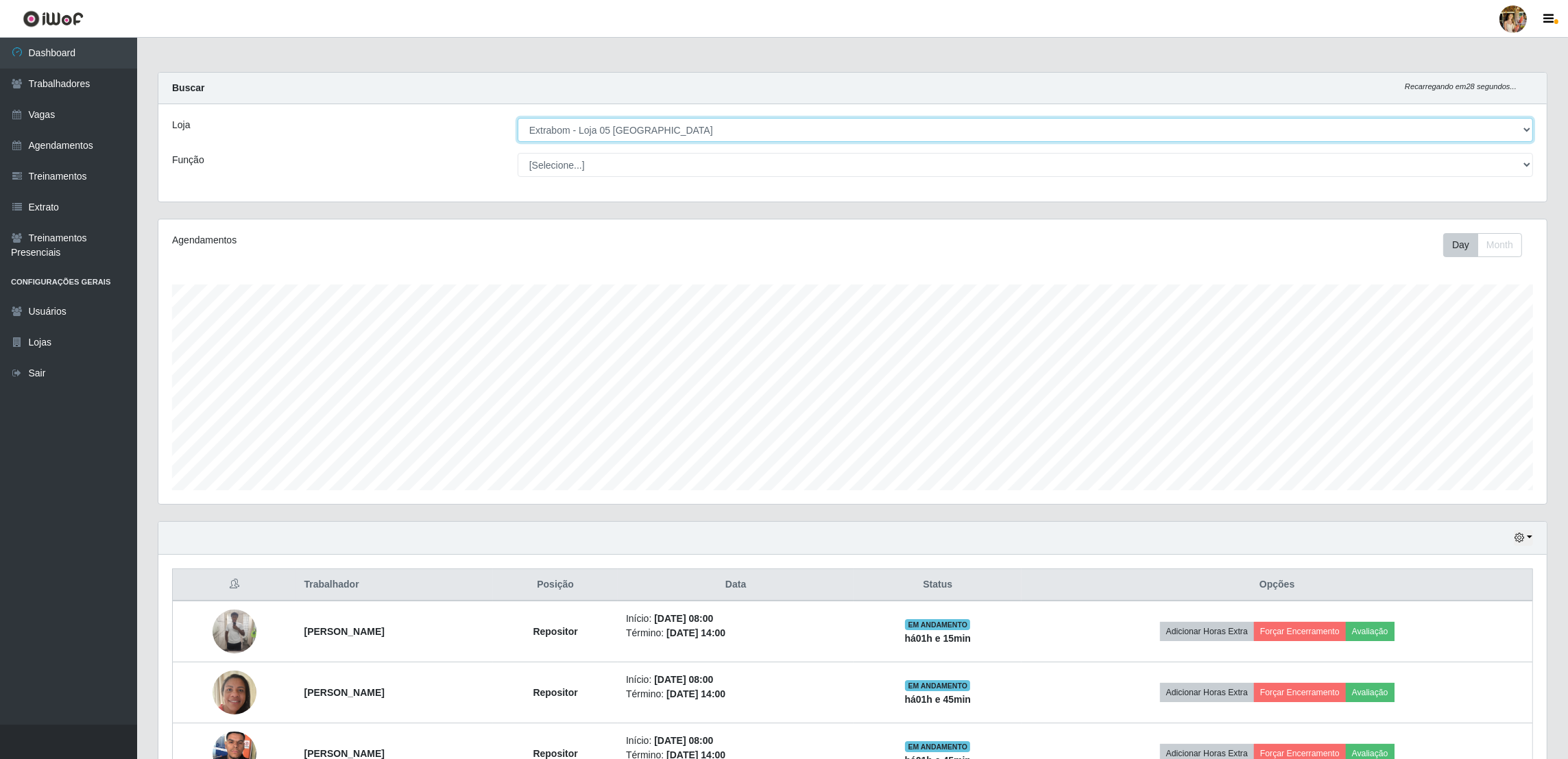
drag, startPoint x: 663, startPoint y: 119, endPoint x: 660, endPoint y: 127, distance: 8.5
click at [663, 119] on select "[Selecione...] Atacado Vem - [GEOGRAPHIC_DATA] 30 Laranjeiras Velha Atacado Vem…" at bounding box center [1025, 130] width 1015 height 24
click at [518, 118] on select "[Selecione...] Atacado Vem - [GEOGRAPHIC_DATA] 30 Laranjeiras Velha Atacado Vem…" at bounding box center [1025, 130] width 1015 height 24
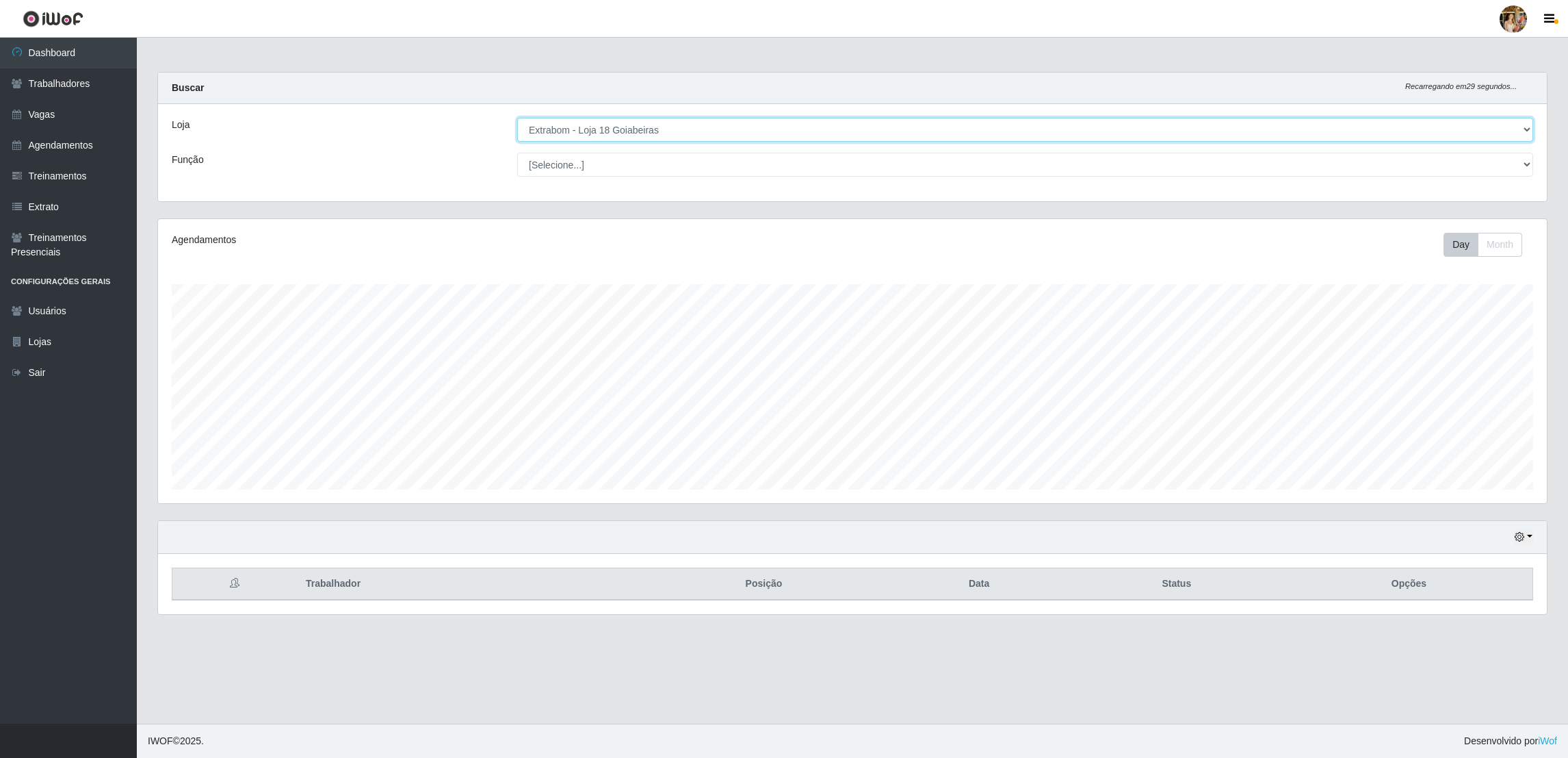
drag, startPoint x: 630, startPoint y: 131, endPoint x: 627, endPoint y: 141, distance: 10.4
click at [629, 131] on select "[Selecione...] Atacado Vem - [GEOGRAPHIC_DATA] 30 Laranjeiras Velha Atacado Vem…" at bounding box center [1025, 130] width 1016 height 24
select select "470"
click at [517, 118] on select "[Selecione...] Atacado Vem - [GEOGRAPHIC_DATA] 30 Laranjeiras Velha Atacado Vem…" at bounding box center [1025, 130] width 1016 height 24
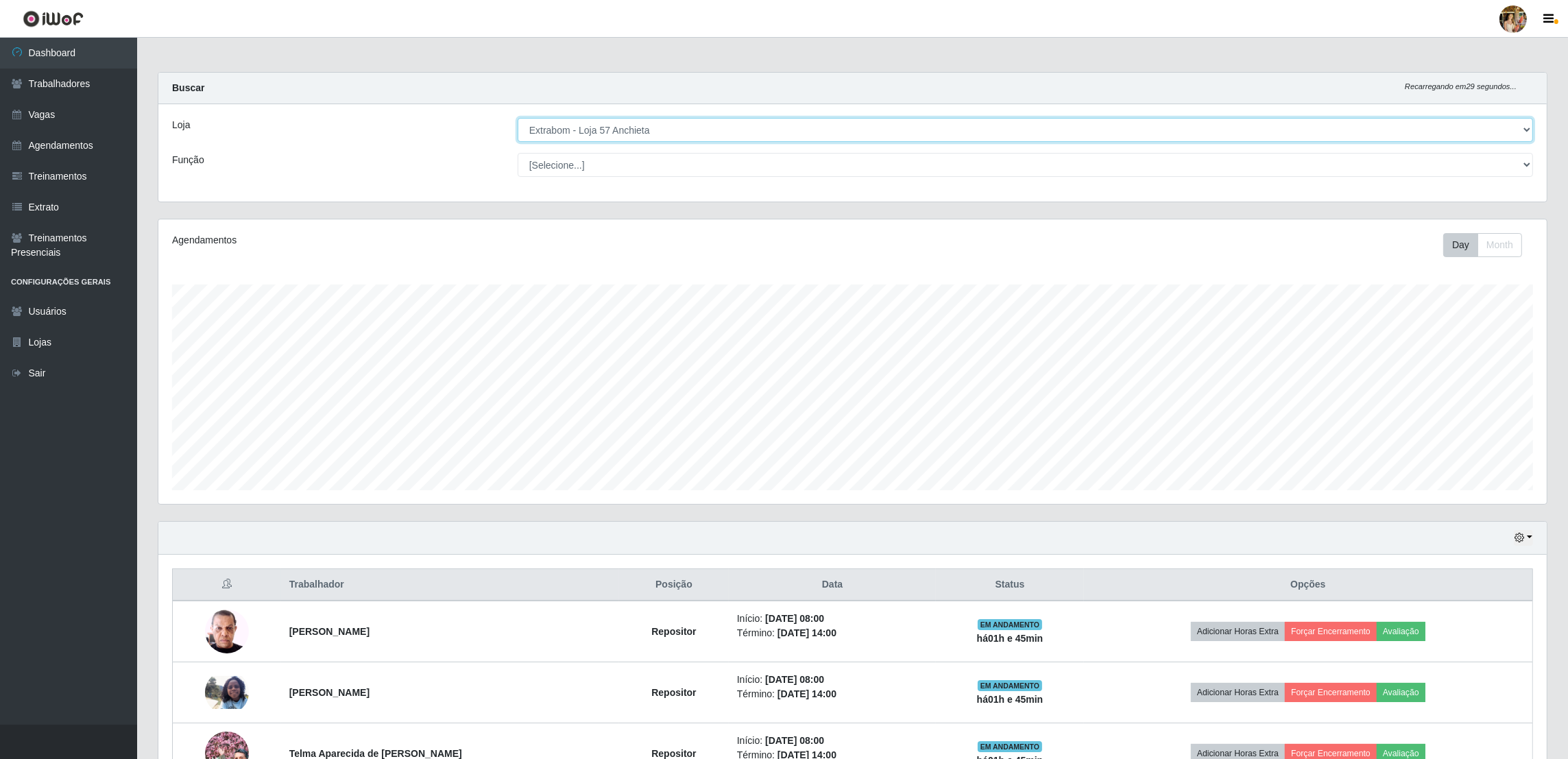
scroll to position [397, 0]
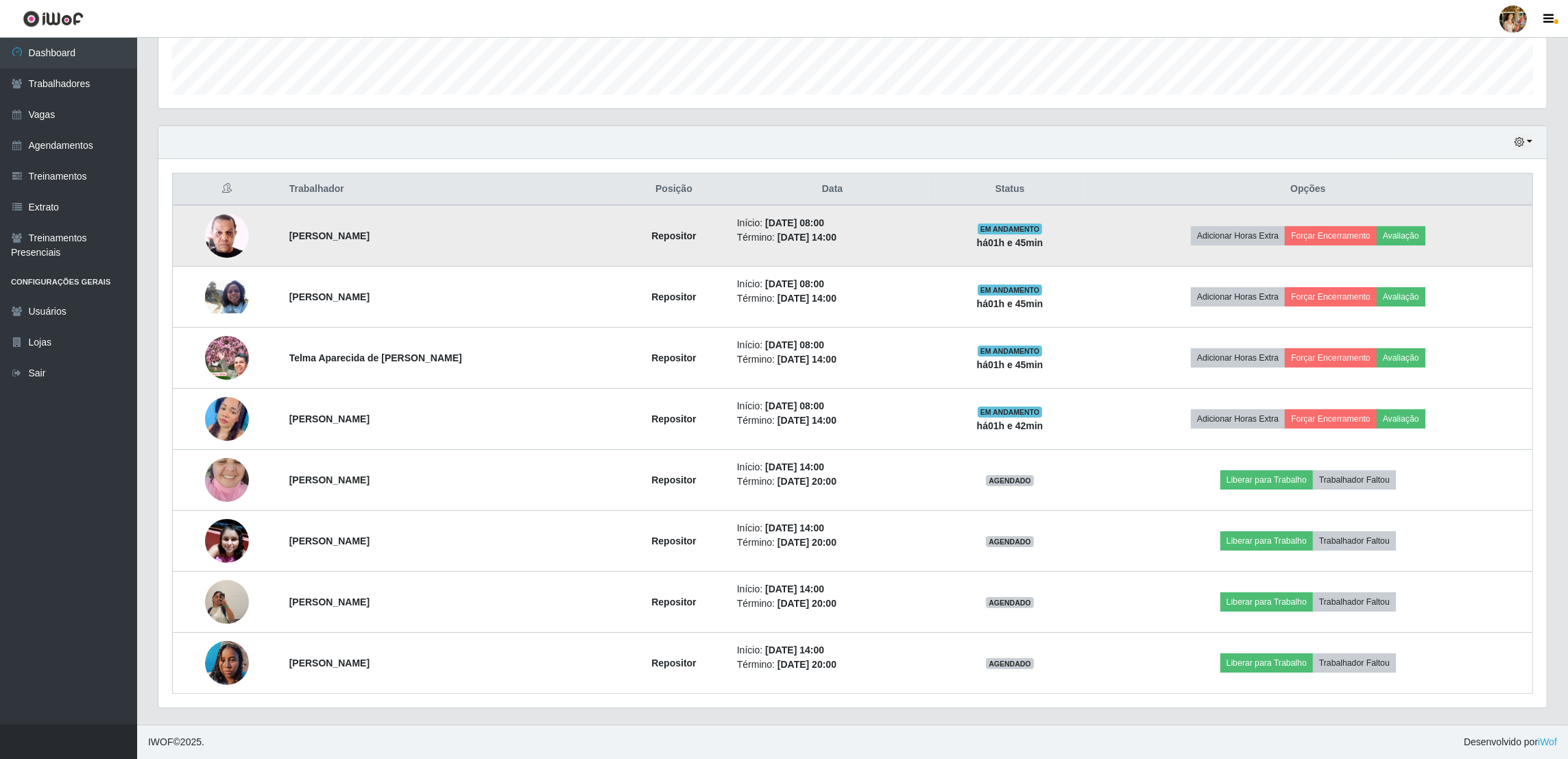
drag, startPoint x: 274, startPoint y: 235, endPoint x: 418, endPoint y: 239, distance: 144.1
click at [418, 239] on tr "[PERSON_NAME] Repositor Início: [DATE] 08:00 Término: [DATE] 14:00 EM ANDAMENTO…" at bounding box center [853, 235] width 1360 height 62
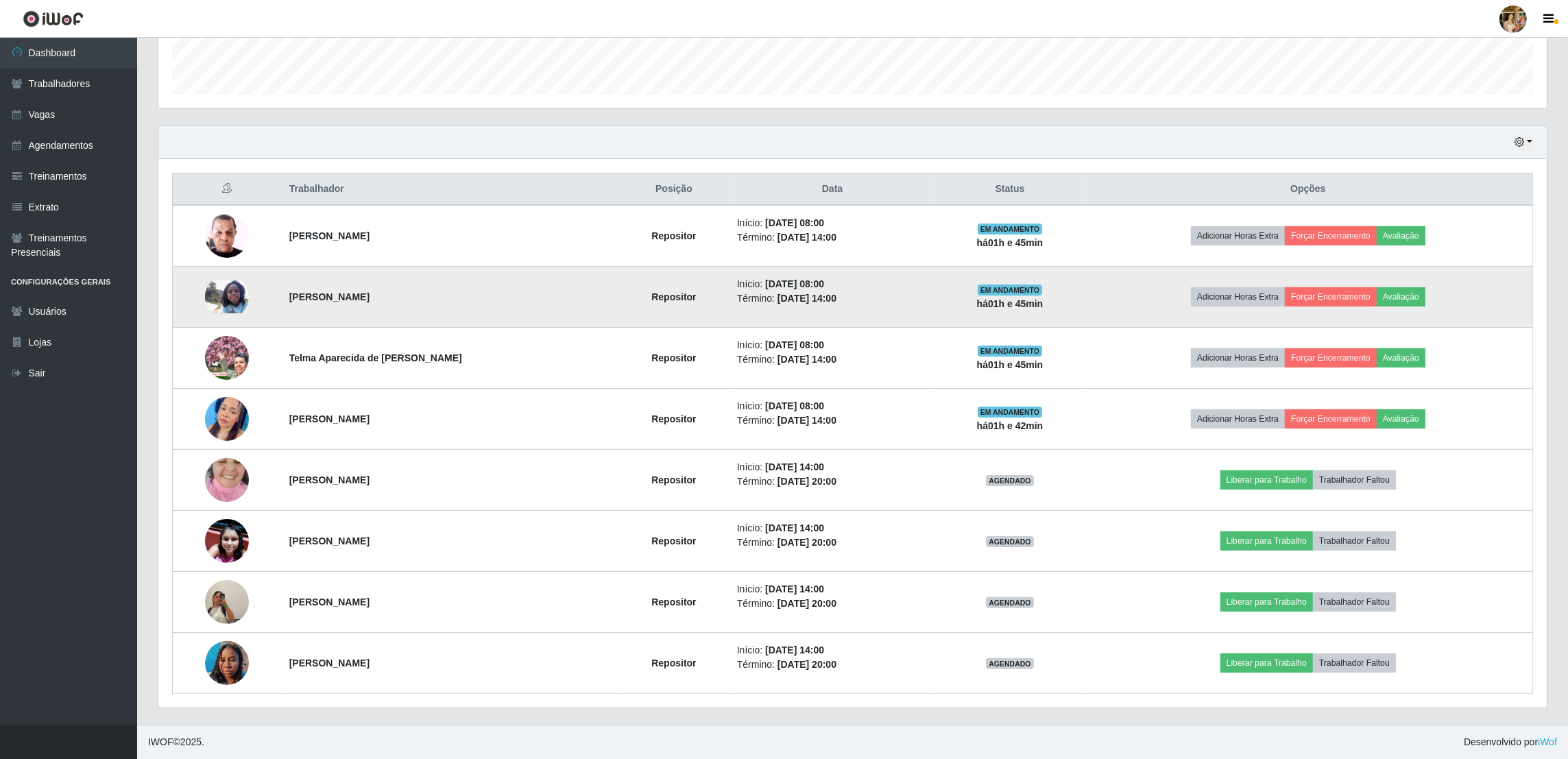
drag, startPoint x: 276, startPoint y: 295, endPoint x: 451, endPoint y: 304, distance: 175.2
click at [451, 304] on tr "[PERSON_NAME] de [DEMOGRAPHIC_DATA] Repositor Início: [DATE] 08:00 Término: [DA…" at bounding box center [853, 296] width 1360 height 61
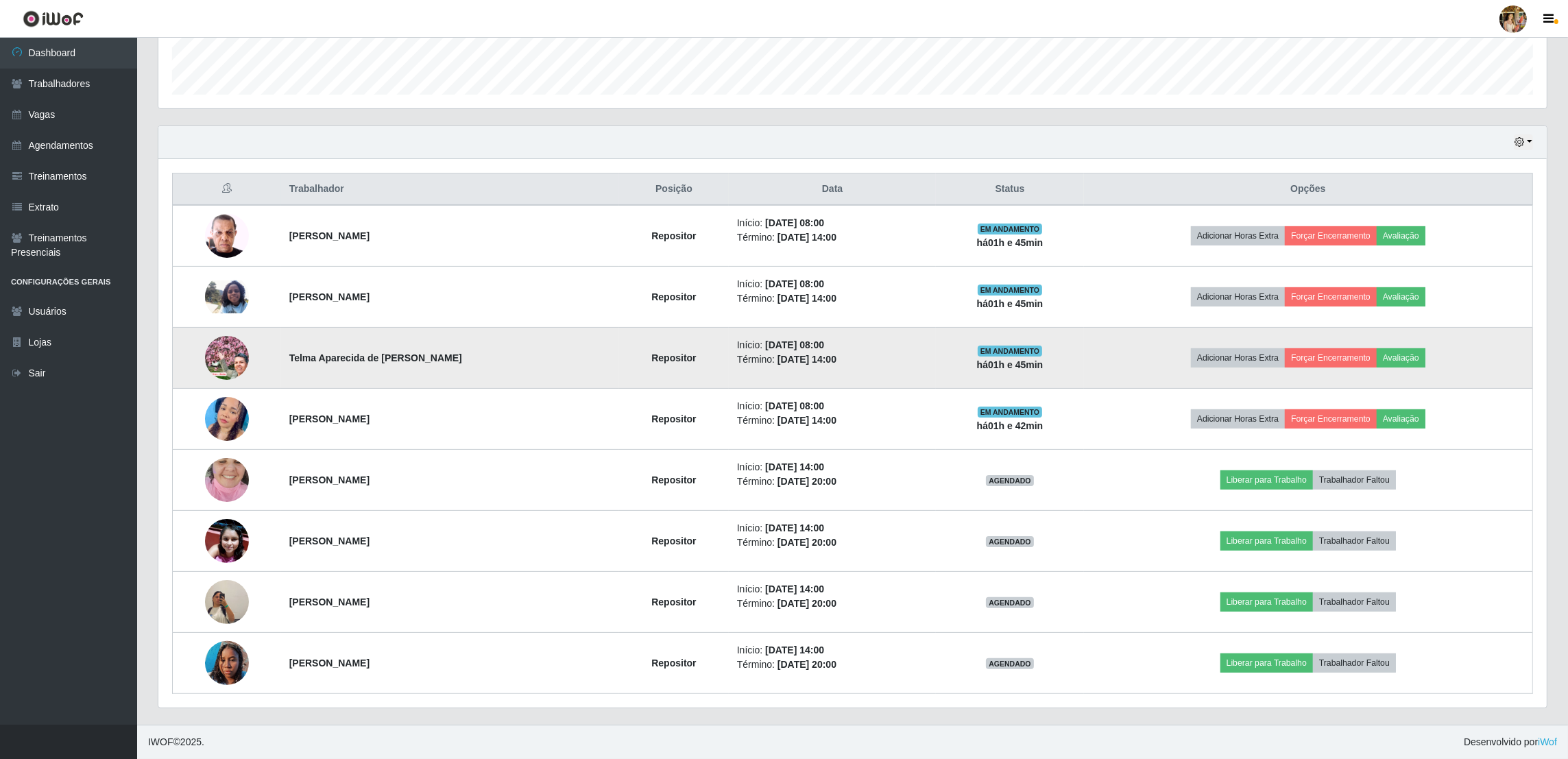
drag, startPoint x: 284, startPoint y: 356, endPoint x: 457, endPoint y: 359, distance: 173.0
click at [457, 359] on td "Telma Aparecida de [PERSON_NAME]" at bounding box center [450, 358] width 338 height 61
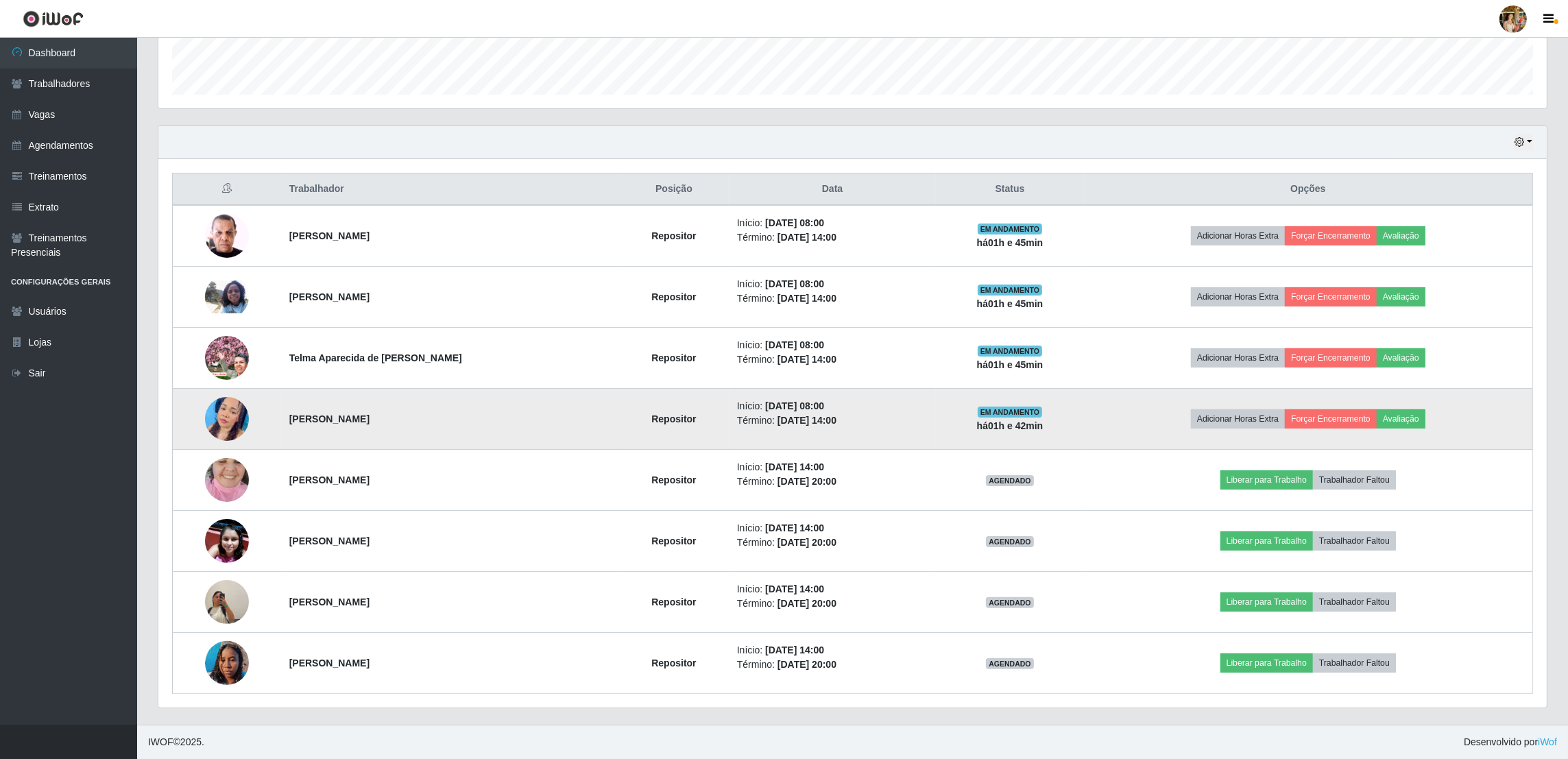
drag, startPoint x: 342, startPoint y: 420, endPoint x: 422, endPoint y: 433, distance: 81.0
click at [399, 420] on td "[PERSON_NAME]" at bounding box center [450, 419] width 338 height 61
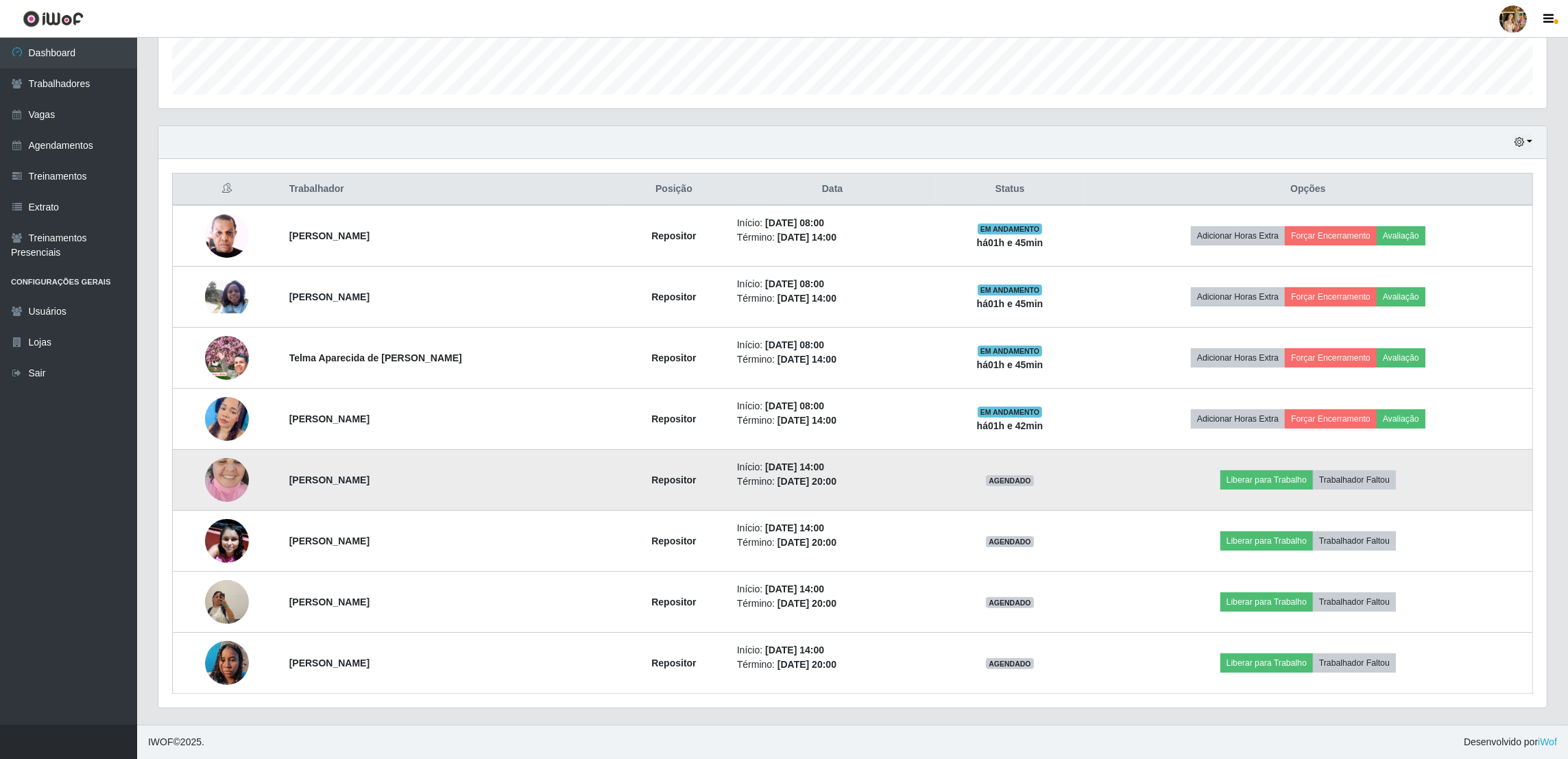
drag, startPoint x: 407, startPoint y: 477, endPoint x: 495, endPoint y: 477, distance: 88.0
click at [495, 477] on tr "[PERSON_NAME] Repositor Início: [DATE] 14:00 Término: [DATE] 20:00 AGENDADO Lib…" at bounding box center [853, 480] width 1360 height 61
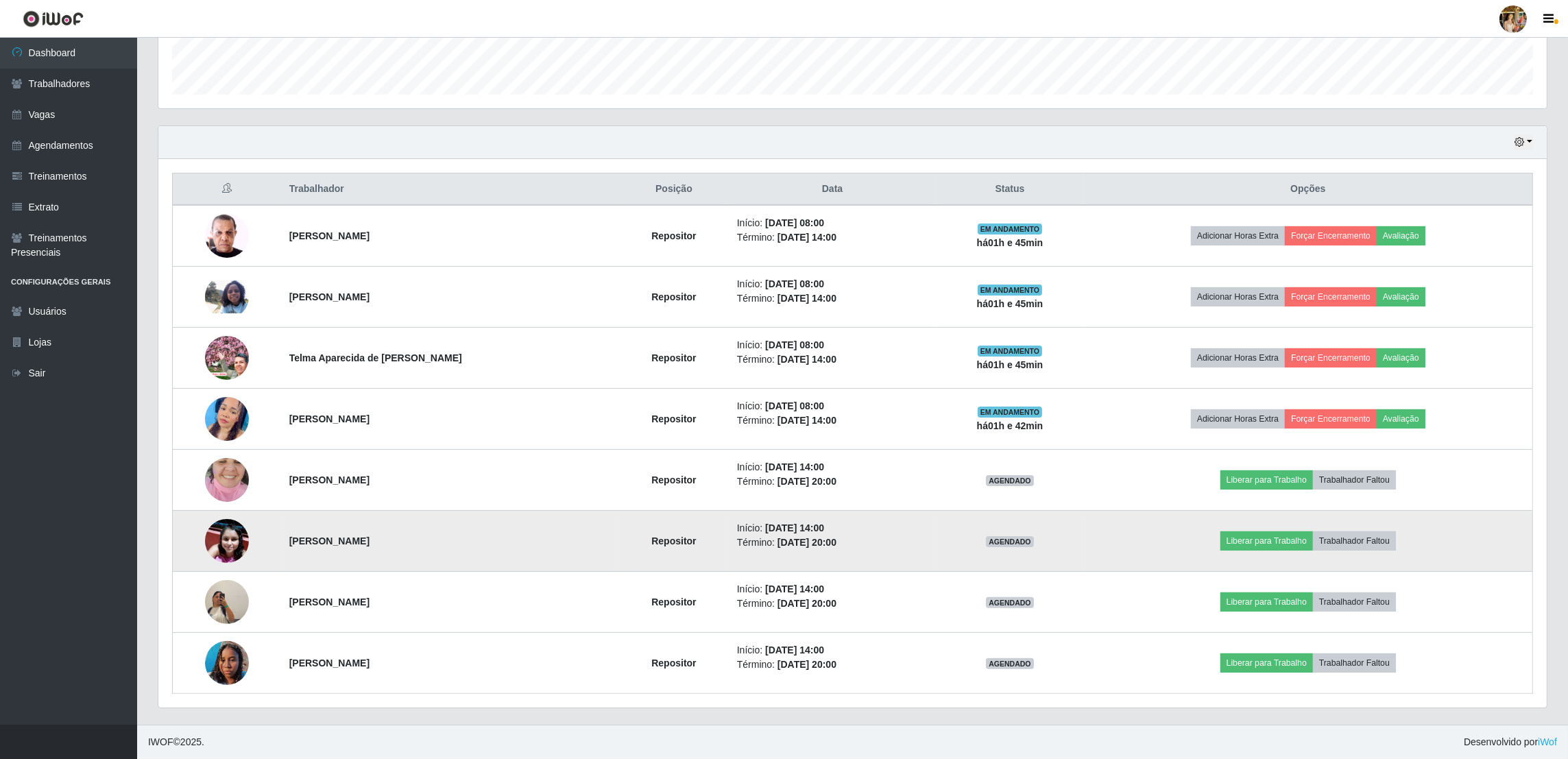
drag, startPoint x: 284, startPoint y: 534, endPoint x: 422, endPoint y: 536, distance: 138.0
click at [422, 536] on td "[PERSON_NAME]" at bounding box center [450, 541] width 338 height 61
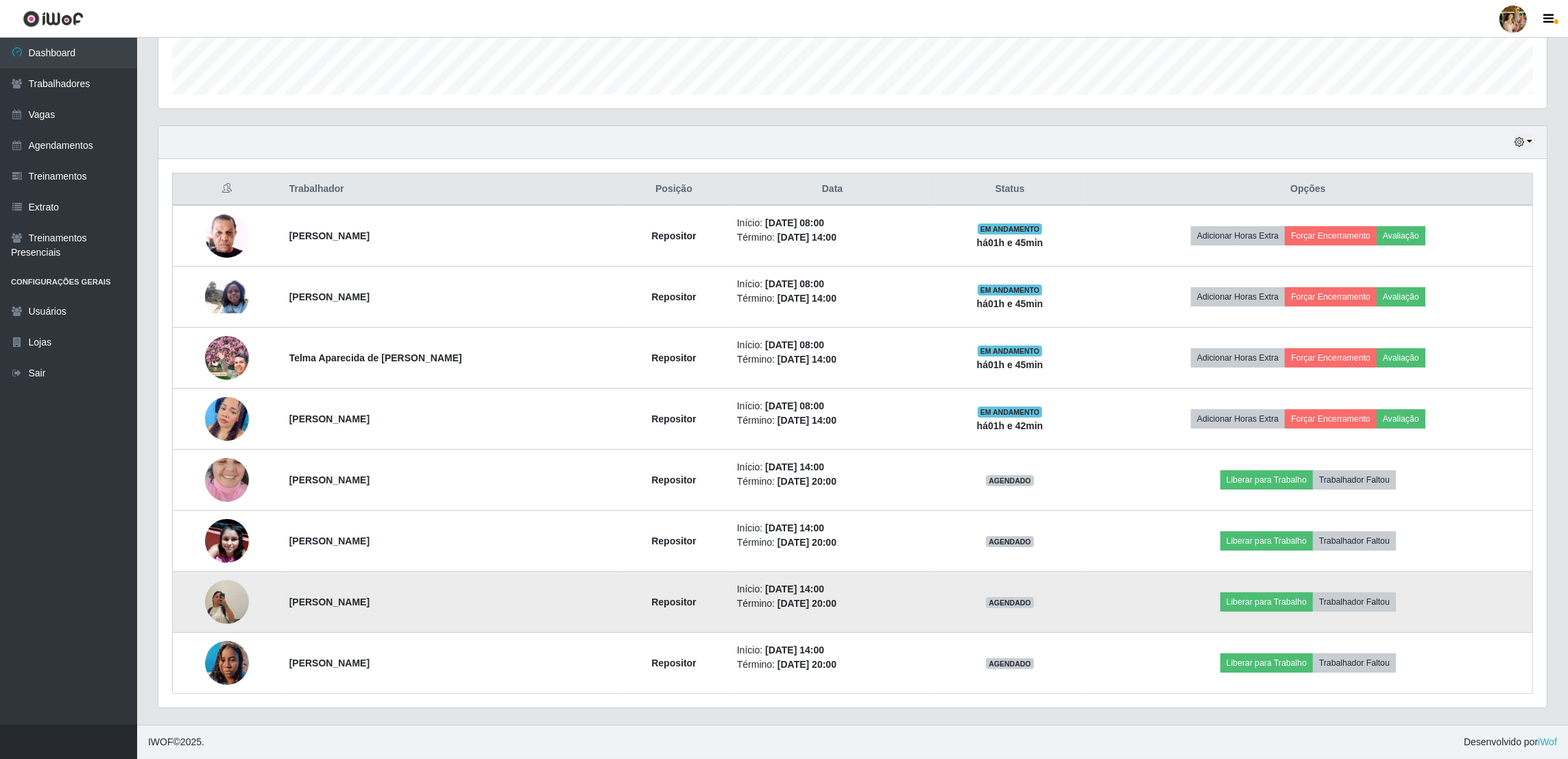
drag, startPoint x: 272, startPoint y: 593, endPoint x: 520, endPoint y: 619, distance: 249.4
click at [520, 619] on tr "[PERSON_NAME] Repositor Início: [DATE] 14:00 Término: [DATE] 20:00 AGENDADO Lib…" at bounding box center [853, 602] width 1360 height 61
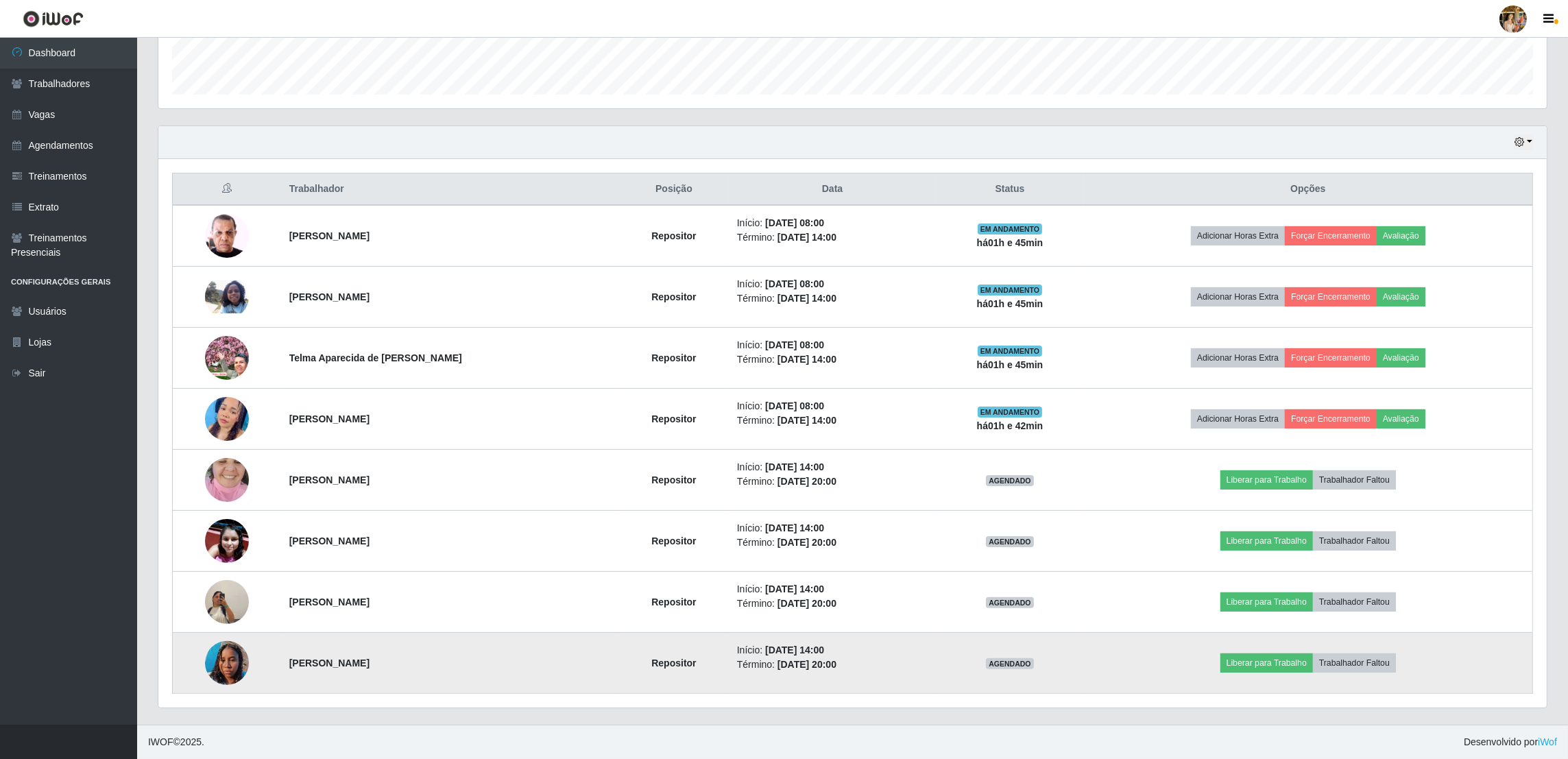
drag, startPoint x: 277, startPoint y: 653, endPoint x: 462, endPoint y: 662, distance: 185.2
click at [462, 662] on tr "[PERSON_NAME] Repositor Início: [DATE] 14:00 Término: [DATE] 20:00 AGENDADO Lib…" at bounding box center [853, 662] width 1360 height 61
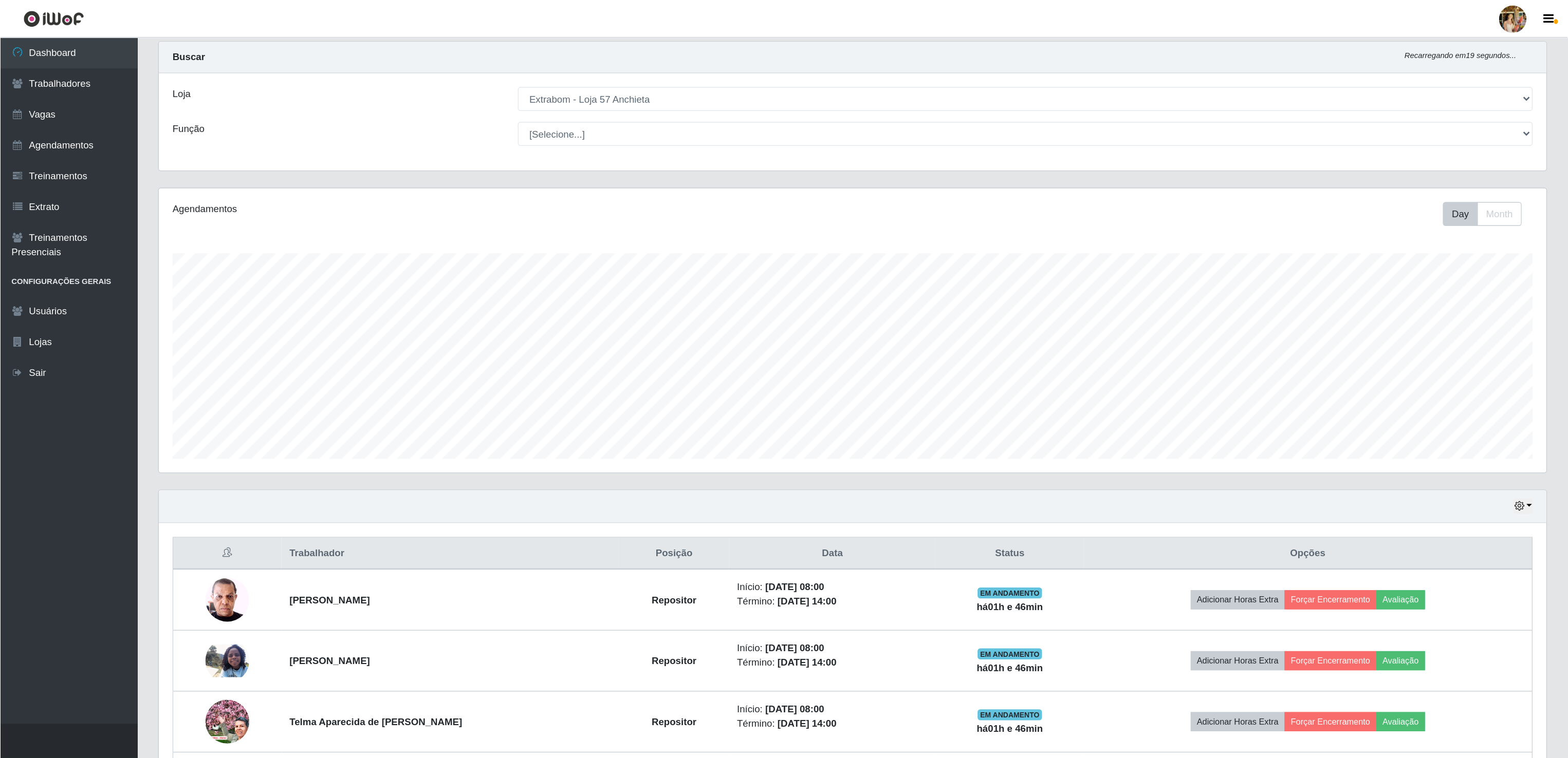
scroll to position [0, 0]
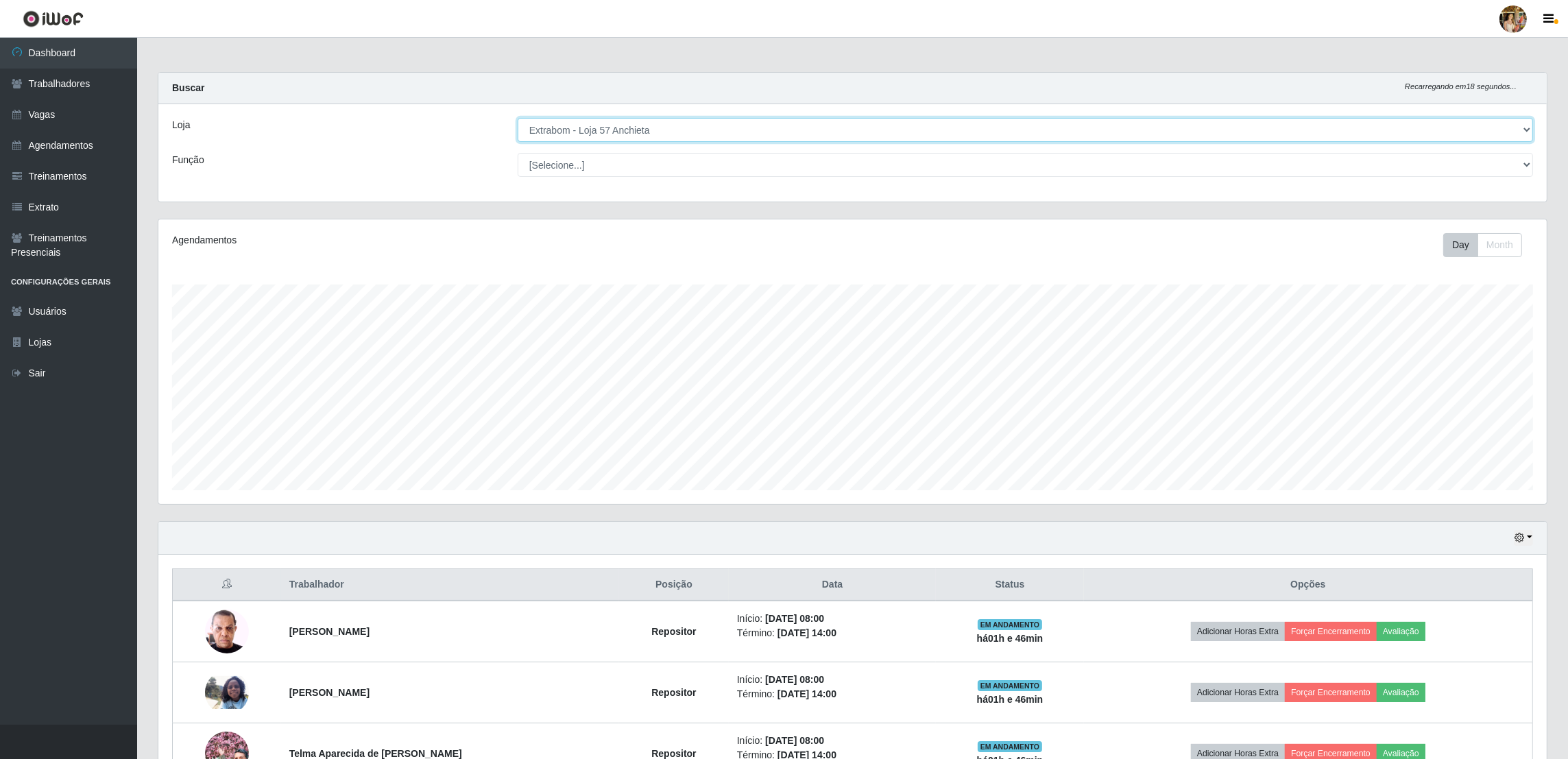
click at [595, 129] on select "[Selecione...] Atacado Vem - [GEOGRAPHIC_DATA] 30 Laranjeiras Velha Atacado Vem…" at bounding box center [1025, 130] width 1015 height 24
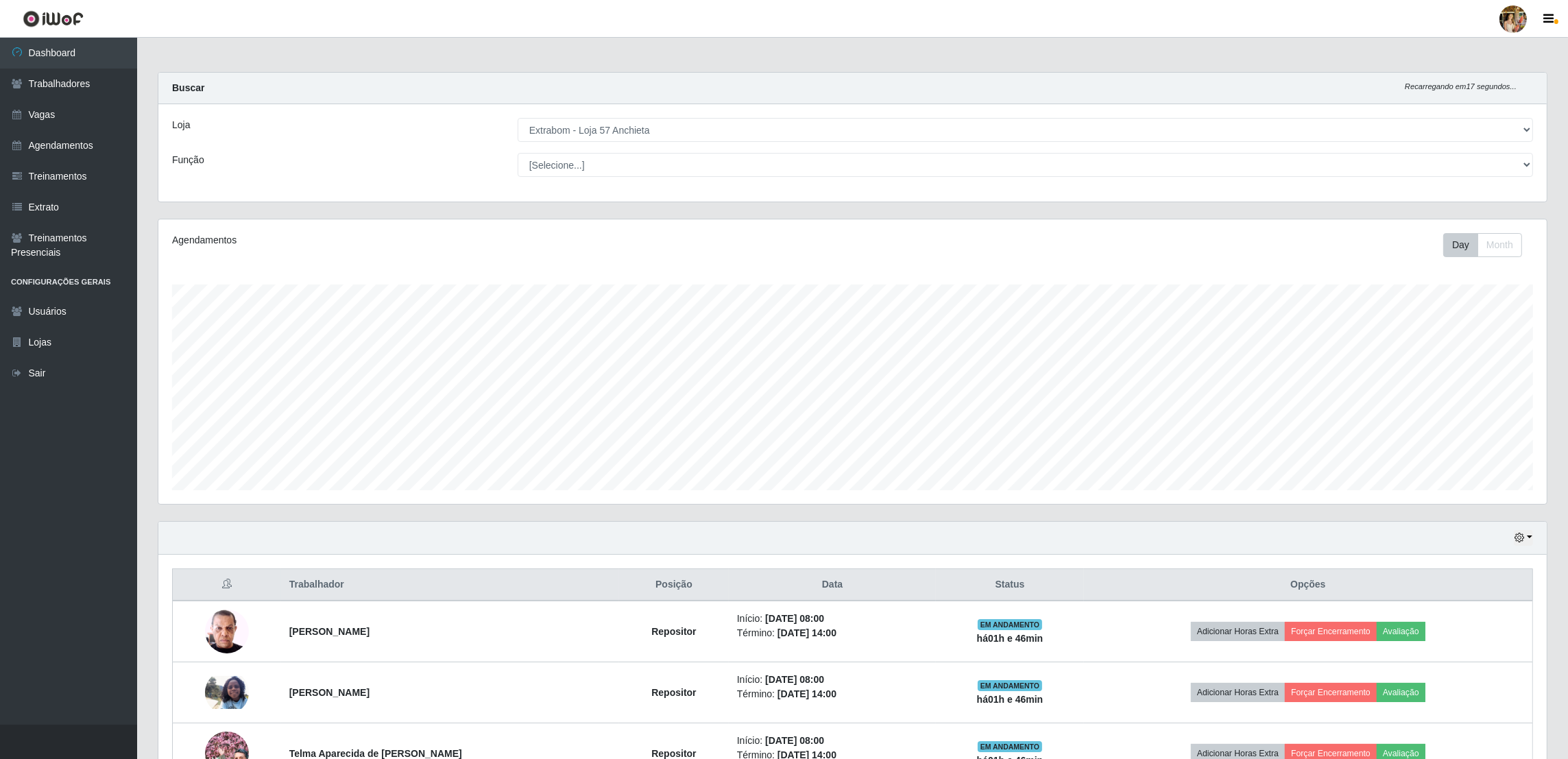
click at [405, 104] on div "Loja [Selecione...] Atacado Vem - [GEOGRAPHIC_DATA] 30 Laranjeiras Velha Atacad…" at bounding box center [853, 153] width 1389 height 97
